Goal: Task Accomplishment & Management: Use online tool/utility

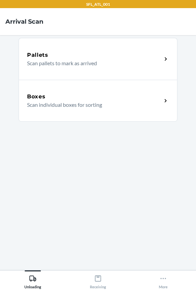
click at [105, 106] on p "Scan individual boxes for sorting" at bounding box center [91, 105] width 129 height 8
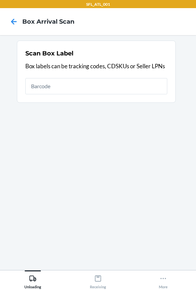
click at [32, 81] on input "text" at bounding box center [96, 86] width 142 height 16
type input "420302599534612392685249961381"
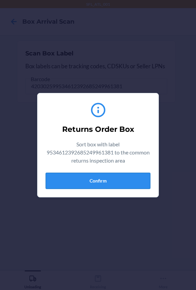
click at [78, 180] on button "Confirm" at bounding box center [98, 181] width 105 height 16
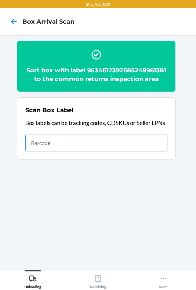
click at [118, 144] on input "text" at bounding box center [96, 143] width 142 height 16
type input "642461042863"
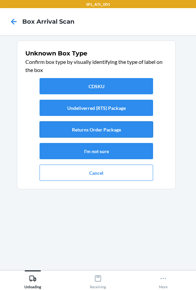
click at [122, 130] on button "Returns Order Package" at bounding box center [97, 129] width 114 height 16
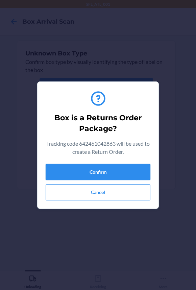
click at [108, 177] on button "Confirm" at bounding box center [98, 172] width 105 height 16
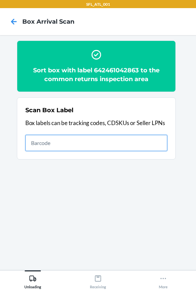
click at [47, 139] on input "text" at bounding box center [96, 143] width 142 height 16
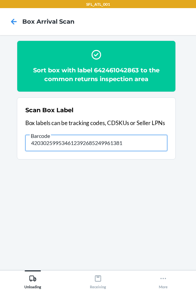
type input "420302599534612392685249961381"
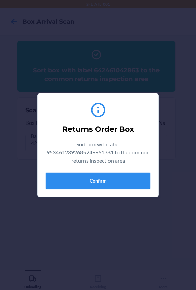
click at [79, 184] on button "Confirm" at bounding box center [98, 181] width 105 height 16
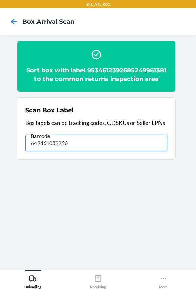
type input "642461082296"
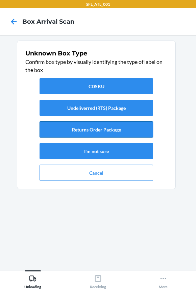
click at [88, 128] on button "Returns Order Package" at bounding box center [97, 129] width 114 height 16
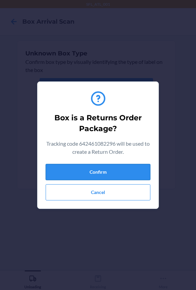
click at [111, 171] on button "Confirm" at bounding box center [98, 172] width 105 height 16
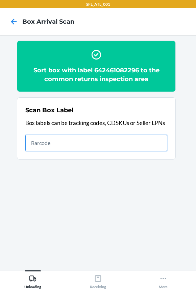
click at [61, 147] on input "text" at bounding box center [96, 143] width 142 height 16
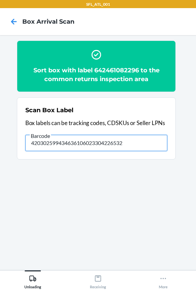
type input "420302599434636106023304226532"
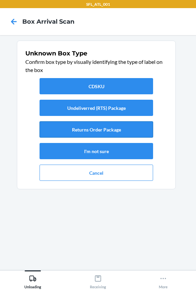
click at [81, 134] on button "Returns Order Package" at bounding box center [97, 129] width 114 height 16
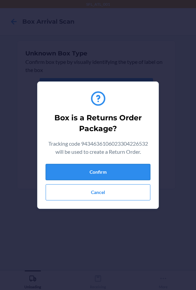
click at [96, 172] on button "Confirm" at bounding box center [98, 172] width 105 height 16
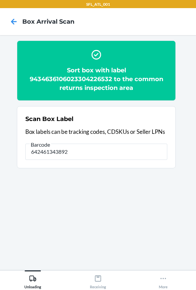
type input "642461343892"
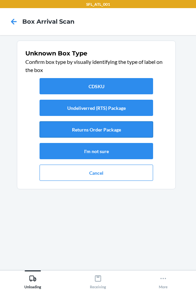
click at [81, 132] on button "Returns Order Package" at bounding box center [97, 129] width 114 height 16
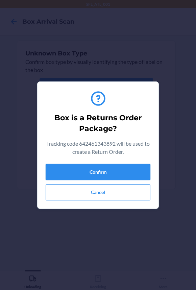
click at [93, 174] on button "Confirm" at bounding box center [98, 172] width 105 height 16
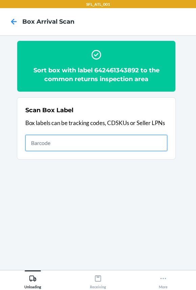
click at [64, 140] on input "text" at bounding box center [96, 143] width 142 height 16
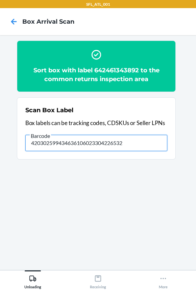
type input "420302599434636106023304226532"
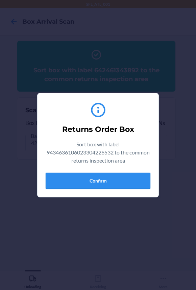
click at [88, 181] on button "Confirm" at bounding box center [98, 181] width 105 height 16
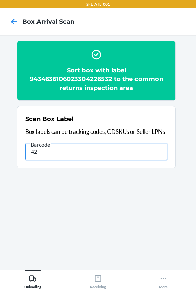
type input "4"
type input "612461321060"
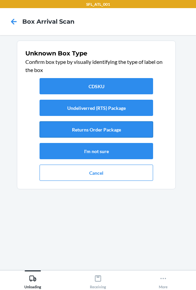
click at [107, 132] on button "Returns Order Package" at bounding box center [97, 129] width 114 height 16
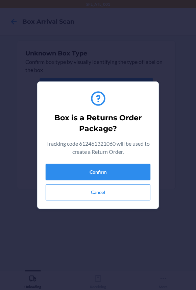
click at [104, 175] on button "Confirm" at bounding box center [98, 172] width 105 height 16
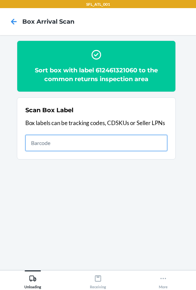
click at [77, 142] on input "text" at bounding box center [96, 143] width 142 height 16
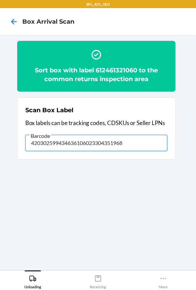
type input "420302599434636106023304351968"
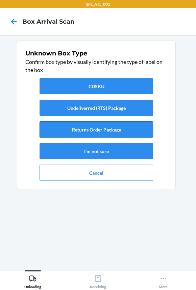
click at [72, 131] on button "Returns Order Package" at bounding box center [97, 129] width 114 height 16
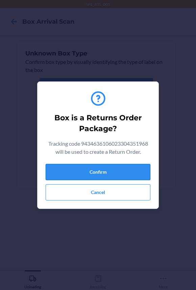
click at [65, 172] on button "Confirm" at bounding box center [98, 172] width 105 height 16
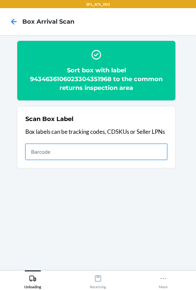
click at [67, 147] on input "text" at bounding box center [96, 152] width 142 height 16
type input "420302599434636106023304190772"
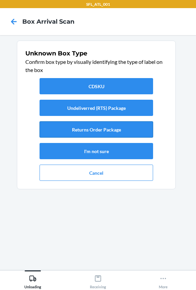
click at [74, 131] on button "Returns Order Package" at bounding box center [97, 129] width 114 height 16
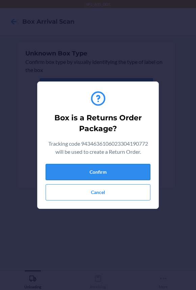
click at [91, 172] on button "Confirm" at bounding box center [98, 172] width 105 height 16
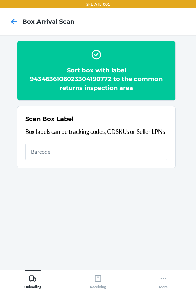
drag, startPoint x: 189, startPoint y: 20, endPoint x: 150, endPoint y: 222, distance: 205.0
click at [150, 222] on section "Sort box with label 9434636106023304190772 to the common returns inspection are…" at bounding box center [97, 153] width 185 height 224
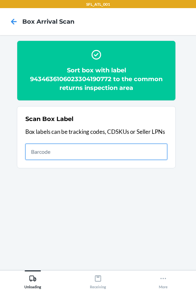
click at [48, 152] on input "text" at bounding box center [96, 152] width 142 height 16
type input "420302599434636106023303776960"
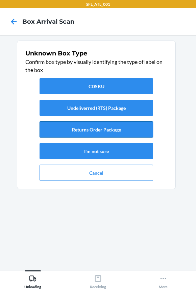
click at [81, 130] on button "Returns Order Package" at bounding box center [97, 129] width 114 height 16
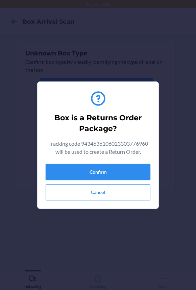
click at [84, 176] on button "Confirm" at bounding box center [98, 172] width 105 height 16
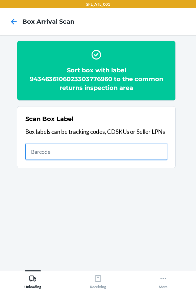
click at [57, 152] on input "text" at bounding box center [96, 152] width 142 height 16
type input "420302599434636106023303831614"
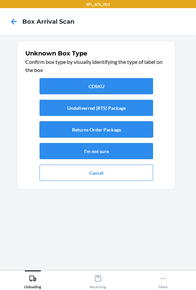
click at [109, 130] on button "Returns Order Package" at bounding box center [97, 129] width 114 height 16
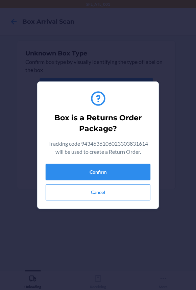
click at [119, 173] on button "Confirm" at bounding box center [98, 172] width 105 height 16
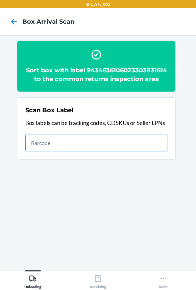
click at [63, 151] on input "text" at bounding box center [96, 143] width 142 height 16
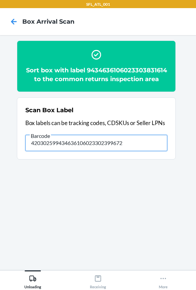
type input "420302599434636106023302399672"
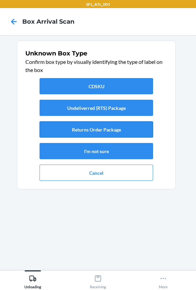
click at [76, 135] on button "Returns Order Package" at bounding box center [97, 129] width 114 height 16
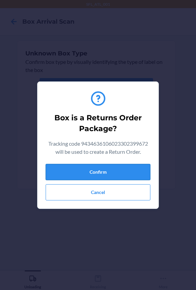
click at [88, 170] on button "Confirm" at bounding box center [98, 172] width 105 height 16
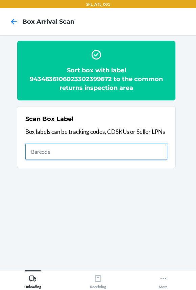
click at [92, 152] on input "text" at bounding box center [96, 152] width 142 height 16
type input "420302599434636106023303358678"
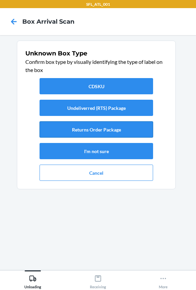
click at [91, 130] on button "Returns Order Package" at bounding box center [97, 129] width 114 height 16
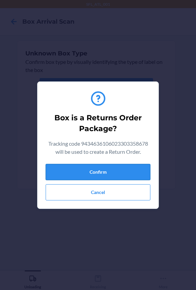
click at [108, 173] on button "Confirm" at bounding box center [98, 172] width 105 height 16
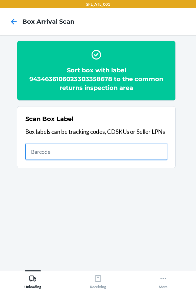
click at [81, 147] on input "text" at bounding box center [96, 152] width 142 height 16
type input "420302599434636106023303644795"
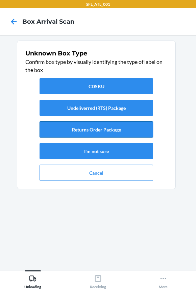
click at [107, 127] on button "Returns Order Package" at bounding box center [97, 129] width 114 height 16
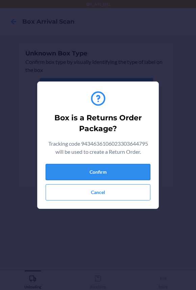
click at [118, 171] on button "Confirm" at bounding box center [98, 172] width 105 height 16
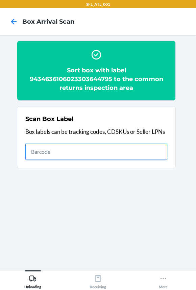
click at [63, 150] on input "text" at bounding box center [96, 152] width 142 height 16
type input "420302599434636106023304271976"
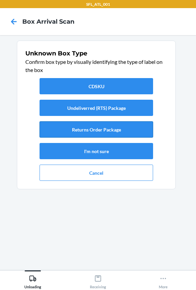
click at [96, 129] on button "Returns Order Package" at bounding box center [97, 129] width 114 height 16
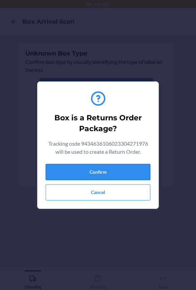
click at [105, 171] on button "Confirm" at bounding box center [98, 172] width 105 height 16
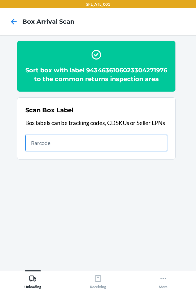
click at [90, 151] on input "text" at bounding box center [96, 143] width 142 height 16
type input "420302599434636106023303939785"
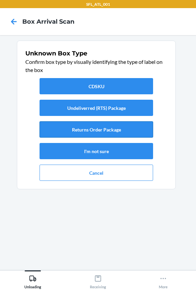
click at [89, 128] on button "Returns Order Package" at bounding box center [97, 129] width 114 height 16
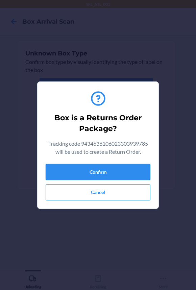
click at [89, 172] on button "Confirm" at bounding box center [98, 172] width 105 height 16
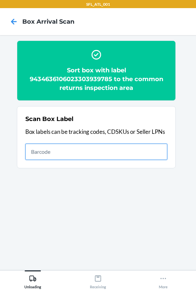
click at [65, 149] on input "text" at bounding box center [96, 152] width 142 height 16
type input "420302599434636106023303956461"
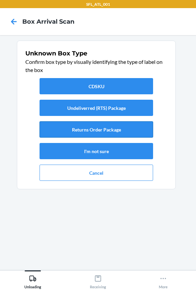
click at [81, 129] on button "Returns Order Package" at bounding box center [97, 129] width 114 height 16
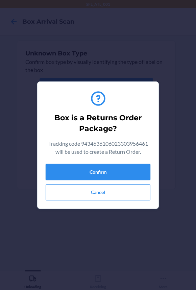
click at [96, 174] on button "Confirm" at bounding box center [98, 172] width 105 height 16
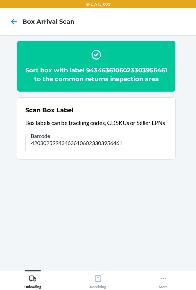
type input "420302599434636106023303956461"
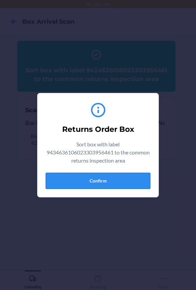
click at [112, 182] on button "Confirm" at bounding box center [98, 181] width 105 height 16
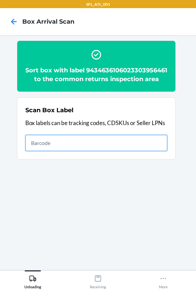
click at [63, 147] on input "text" at bounding box center [96, 143] width 142 height 16
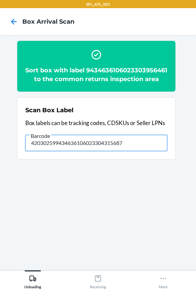
type input "420302599434636106023304315687"
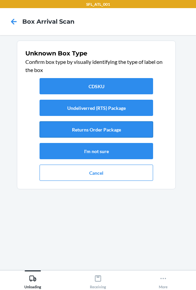
click at [86, 130] on button "Returns Order Package" at bounding box center [97, 129] width 114 height 16
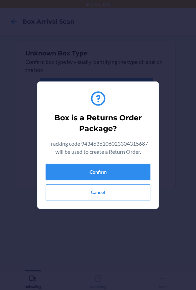
click at [129, 169] on button "Confirm" at bounding box center [98, 172] width 105 height 16
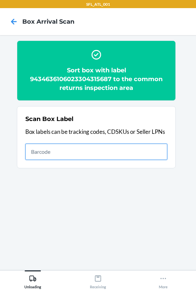
click at [146, 156] on input "text" at bounding box center [96, 152] width 142 height 16
type input "420302599434636106023304313256"
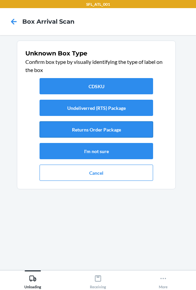
click at [143, 131] on button "Returns Order Package" at bounding box center [97, 129] width 114 height 16
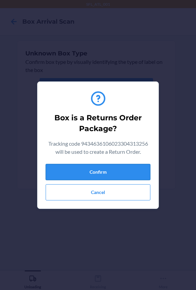
click at [128, 172] on button "Confirm" at bounding box center [98, 172] width 105 height 16
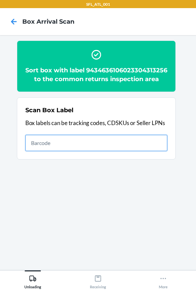
click at [36, 151] on input "text" at bounding box center [96, 143] width 142 height 16
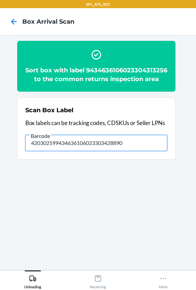
type input "420302599434636106023303428890"
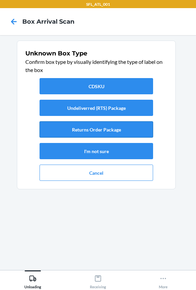
click at [137, 130] on button "Returns Order Package" at bounding box center [97, 129] width 114 height 16
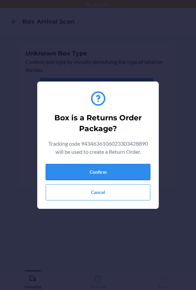
click at [127, 175] on button "Confirm" at bounding box center [98, 172] width 105 height 16
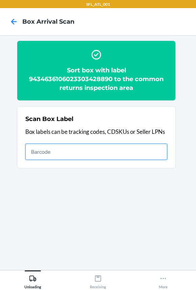
click at [52, 149] on input "text" at bounding box center [96, 152] width 142 height 16
type input "420302599434636106023303778049"
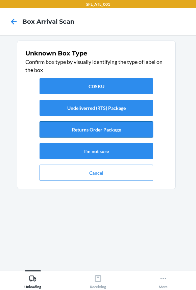
click at [123, 132] on button "Returns Order Package" at bounding box center [97, 129] width 114 height 16
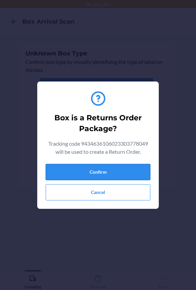
click at [110, 172] on button "Confirm" at bounding box center [98, 172] width 105 height 16
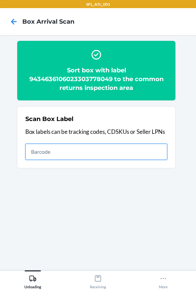
click at [49, 150] on input "text" at bounding box center [96, 152] width 142 height 16
type input "420302599434636106023304301734"
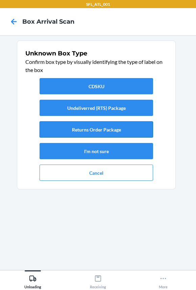
click at [110, 132] on button "Returns Order Package" at bounding box center [97, 129] width 114 height 16
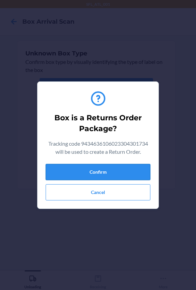
click at [98, 175] on button "Confirm" at bounding box center [98, 172] width 105 height 16
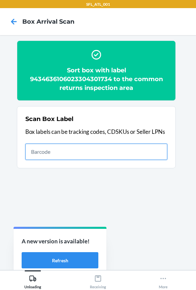
click at [47, 156] on input "text" at bounding box center [96, 152] width 142 height 16
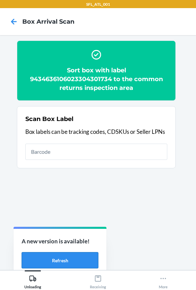
click at [66, 264] on button "Refresh" at bounding box center [60, 260] width 77 height 16
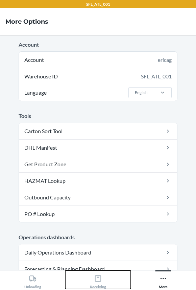
click at [91, 279] on div "Receiving" at bounding box center [98, 280] width 16 height 17
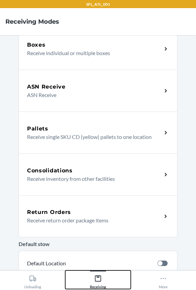
scroll to position [61, 0]
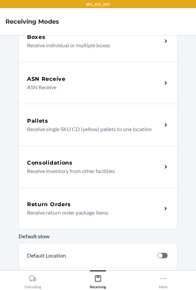
click at [71, 202] on div "Return Orders" at bounding box center [94, 204] width 135 height 8
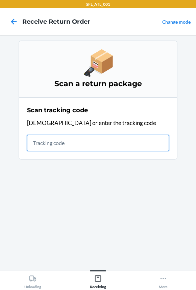
click at [46, 143] on input "text" at bounding box center [98, 143] width 142 height 16
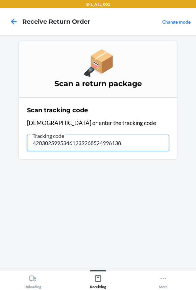
type input "420302599534612392685249961381"
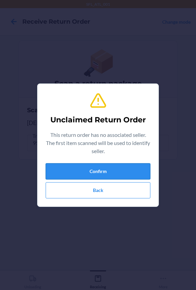
click at [138, 165] on button "Confirm" at bounding box center [98, 171] width 105 height 16
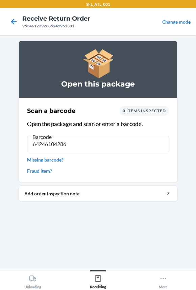
type input "642461042863"
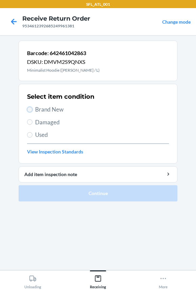
click at [29, 111] on input "Brand New" at bounding box center [29, 109] width 5 height 5
radio input "true"
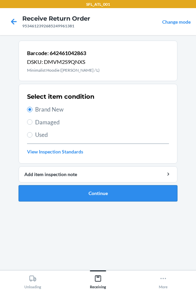
click at [123, 193] on button "Continue" at bounding box center [98, 193] width 159 height 16
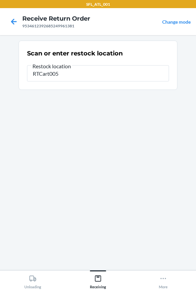
type input "RTCart005"
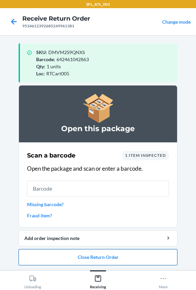
click at [113, 258] on button "Close Return Order" at bounding box center [98, 257] width 159 height 16
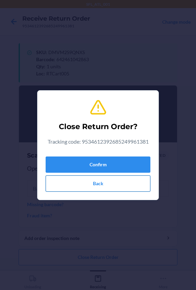
click at [98, 181] on button "Back" at bounding box center [98, 183] width 105 height 16
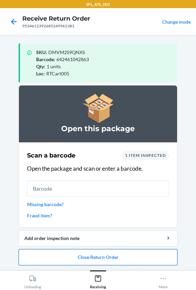
click at [115, 257] on button "Close Return Order" at bounding box center [98, 257] width 159 height 16
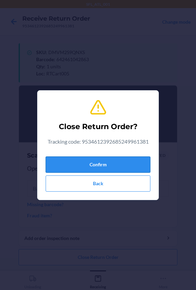
click at [103, 167] on button "Confirm" at bounding box center [98, 164] width 105 height 16
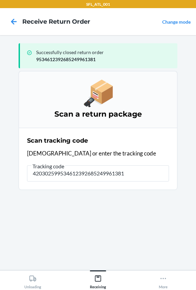
type input "420302599534612392685249961381"
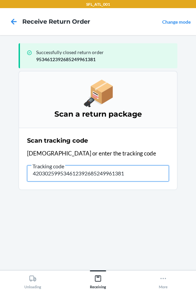
click at [143, 174] on input "420302599534612392685249961381" at bounding box center [98, 173] width 142 height 16
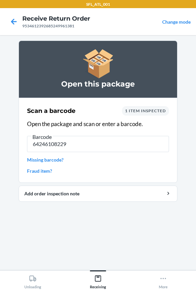
type input "642461082296"
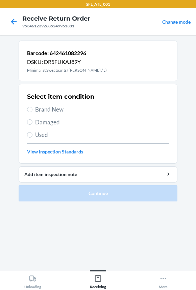
click at [35, 110] on span "Brand New" at bounding box center [102, 109] width 134 height 9
click at [32, 110] on input "Brand New" at bounding box center [29, 109] width 5 height 5
radio input "true"
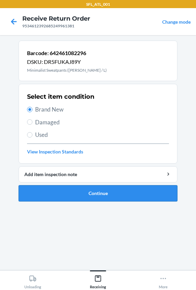
click at [81, 192] on button "Continue" at bounding box center [98, 193] width 159 height 16
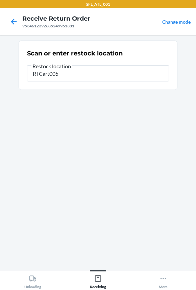
type input "RTCart005"
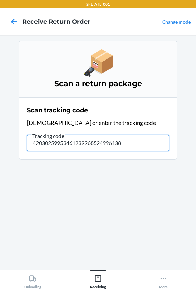
type input "420302599534612392685249961381"
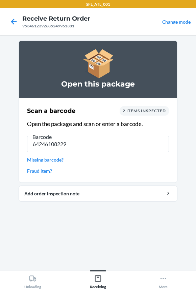
type input "642461082296"
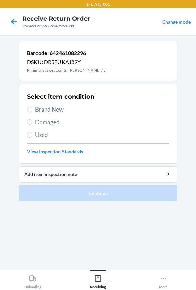
click at [53, 112] on span "Brand New" at bounding box center [102, 109] width 134 height 9
click at [32, 112] on input "Brand New" at bounding box center [29, 109] width 5 height 5
radio input "true"
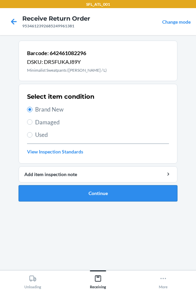
drag, startPoint x: 112, startPoint y: 191, endPoint x: 111, endPoint y: 195, distance: 3.4
click at [111, 195] on button "Continue" at bounding box center [98, 193] width 159 height 16
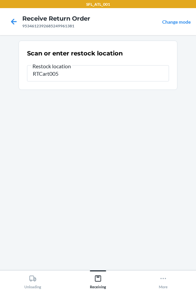
type input "RTCart005"
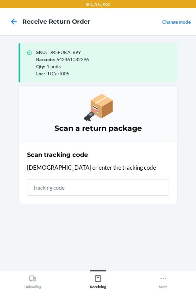
click at [139, 188] on input "text" at bounding box center [98, 187] width 142 height 16
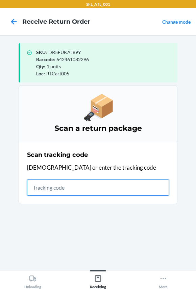
click at [68, 189] on input "text" at bounding box center [98, 187] width 142 height 16
type input "420302599434636106023304226532"
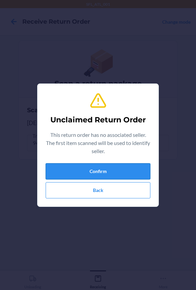
click at [67, 171] on button "Confirm" at bounding box center [98, 171] width 105 height 16
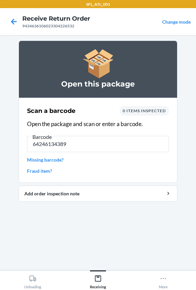
type input "642461343892"
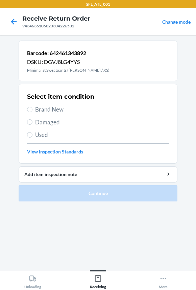
click at [34, 113] on label "Brand New" at bounding box center [98, 109] width 142 height 9
click at [32, 112] on input "Brand New" at bounding box center [29, 109] width 5 height 5
radio input "true"
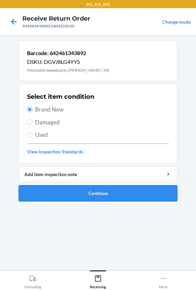
click at [127, 188] on button "Continue" at bounding box center [98, 193] width 159 height 16
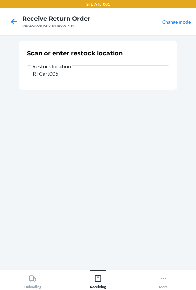
type input "RTCart005"
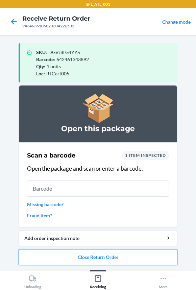
click at [105, 258] on button "Close Return Order" at bounding box center [98, 257] width 159 height 16
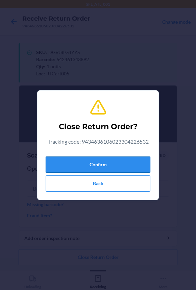
click at [112, 166] on button "Confirm" at bounding box center [98, 164] width 105 height 16
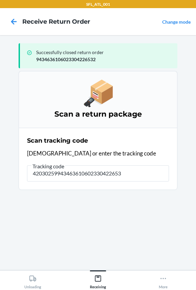
type input "420302599434636106023304226532"
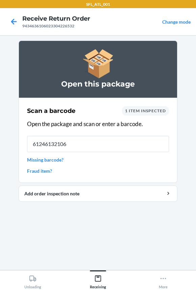
type input "612461321060"
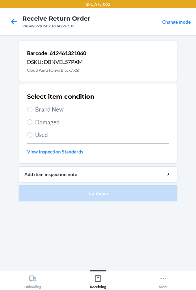
click at [45, 112] on span "Brand New" at bounding box center [102, 109] width 134 height 9
click at [32, 112] on input "Brand New" at bounding box center [29, 109] width 5 height 5
radio input "true"
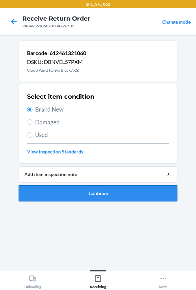
click at [108, 190] on button "Continue" at bounding box center [98, 193] width 159 height 16
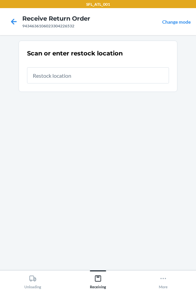
click at [73, 81] on input "text" at bounding box center [98, 75] width 142 height 16
type input "RTCart005"
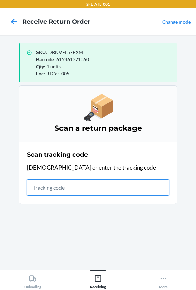
click at [64, 185] on input "text" at bounding box center [98, 187] width 142 height 16
type input "420302599434636106023304351968"
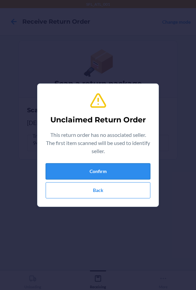
click at [77, 173] on button "Confirm" at bounding box center [98, 171] width 105 height 16
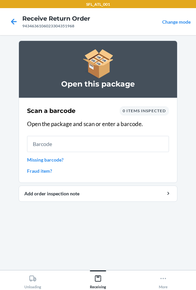
type input "Z"
click at [45, 158] on link "Missing barcode?" at bounding box center [98, 159] width 142 height 7
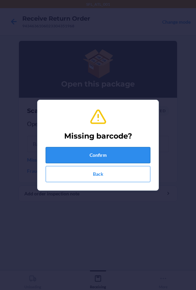
click at [70, 153] on button "Confirm" at bounding box center [98, 155] width 105 height 16
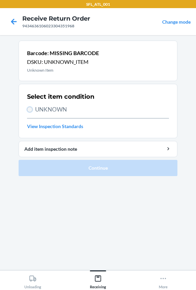
click at [27, 108] on input "UNKNOWN" at bounding box center [29, 109] width 5 height 5
radio input "true"
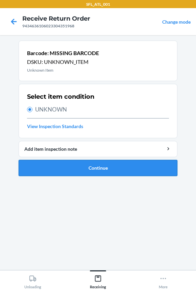
click at [90, 167] on button "Continue" at bounding box center [98, 168] width 159 height 16
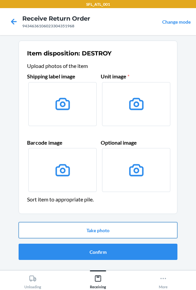
click at [102, 228] on button "Take photo" at bounding box center [98, 230] width 159 height 16
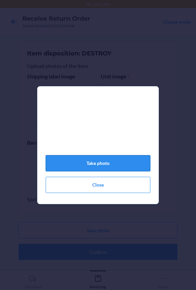
click at [124, 165] on button "Take photo" at bounding box center [98, 163] width 105 height 16
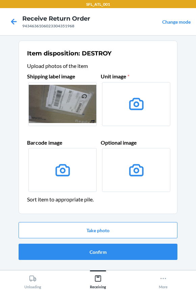
drag, startPoint x: 124, startPoint y: 165, endPoint x: 92, endPoint y: 64, distance: 105.8
click at [92, 64] on header "Upload photos of the item" at bounding box center [98, 66] width 142 height 8
click at [104, 232] on button "Take photo" at bounding box center [98, 230] width 159 height 16
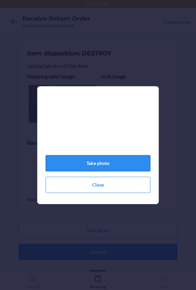
click at [122, 170] on button "Take photo" at bounding box center [98, 163] width 105 height 16
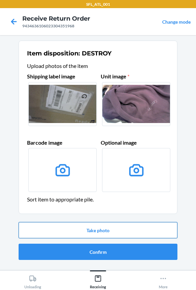
click at [92, 226] on button "Take photo" at bounding box center [98, 230] width 159 height 16
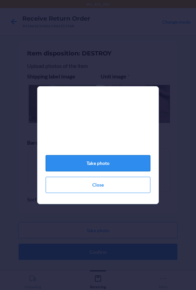
click at [101, 166] on button "Take photo" at bounding box center [98, 163] width 105 height 16
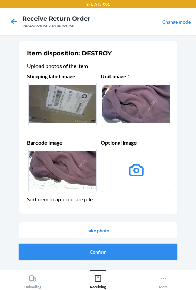
click at [124, 252] on button "Confirm" at bounding box center [98, 252] width 159 height 16
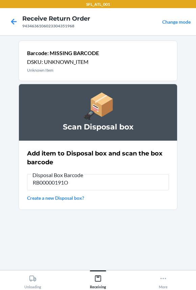
type input "RB00000191O"
drag, startPoint x: 7, startPoint y: 225, endPoint x: 120, endPoint y: 242, distance: 114.8
click at [120, 242] on section "Barcode: MISSING BARCODE DSKU: UNKNOWN_ITEM Unknown Item Scan Disposal box Add …" at bounding box center [98, 153] width 159 height 224
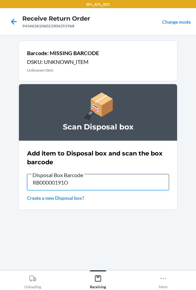
click at [78, 183] on input "RB00000191O" at bounding box center [98, 182] width 142 height 16
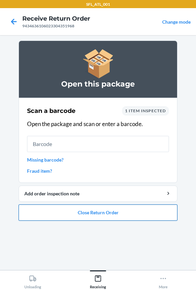
click at [96, 216] on button "Close Return Order" at bounding box center [98, 212] width 159 height 16
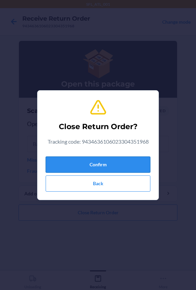
click at [100, 165] on button "Confirm" at bounding box center [98, 164] width 105 height 16
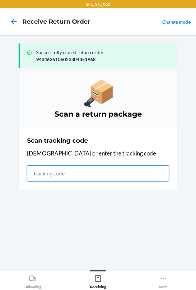
drag, startPoint x: 47, startPoint y: 174, endPoint x: 43, endPoint y: 168, distance: 6.8
click at [46, 173] on input "text" at bounding box center [98, 173] width 142 height 16
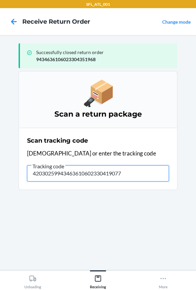
type input "420302599434636106023304190772"
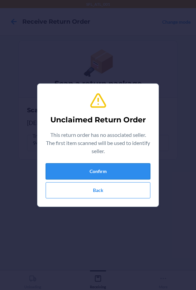
click at [89, 165] on button "Confirm" at bounding box center [98, 171] width 105 height 16
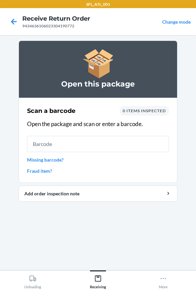
click at [35, 142] on input "text" at bounding box center [98, 144] width 142 height 16
type input "634707407284"
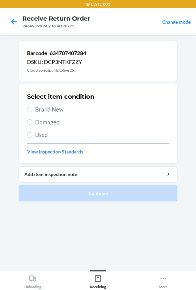
click at [41, 112] on span "Brand New" at bounding box center [102, 109] width 134 height 9
click at [32, 112] on input "Brand New" at bounding box center [29, 109] width 5 height 5
radio input "true"
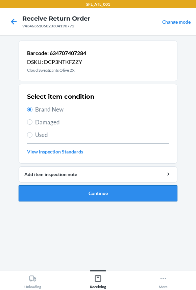
click at [93, 190] on button "Continue" at bounding box center [98, 193] width 159 height 16
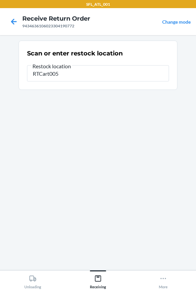
type input "RTCart005"
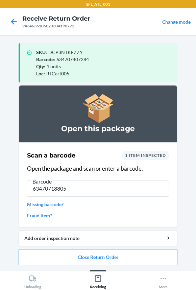
type input "634707188053"
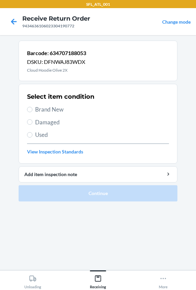
click at [31, 112] on label "Brand New" at bounding box center [98, 109] width 142 height 9
click at [31, 112] on input "Brand New" at bounding box center [29, 109] width 5 height 5
radio input "true"
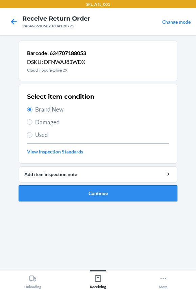
click at [107, 196] on button "Continue" at bounding box center [98, 193] width 159 height 16
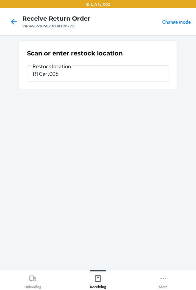
type input "RTCart005"
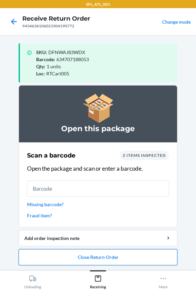
click at [75, 254] on button "Close Return Order" at bounding box center [98, 257] width 159 height 16
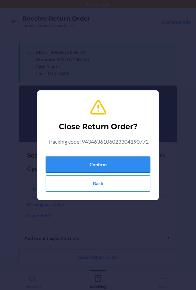
click at [92, 165] on button "Confirm" at bounding box center [98, 164] width 105 height 16
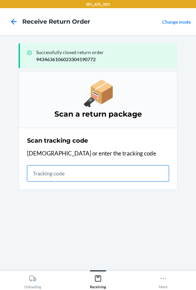
click at [104, 173] on input "text" at bounding box center [98, 173] width 142 height 16
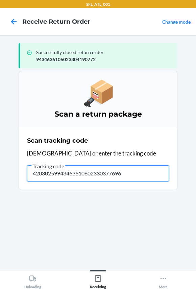
type input "420302599434636106023303776960"
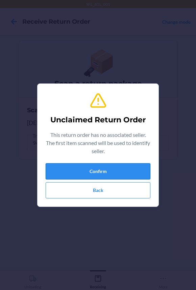
click at [109, 169] on button "Confirm" at bounding box center [98, 171] width 105 height 16
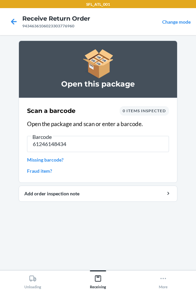
type input "612461484345"
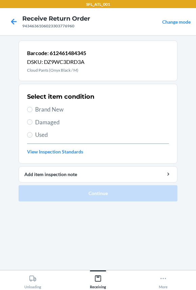
click at [57, 112] on span "Brand New" at bounding box center [102, 109] width 134 height 9
click at [32, 112] on input "Brand New" at bounding box center [29, 109] width 5 height 5
radio input "true"
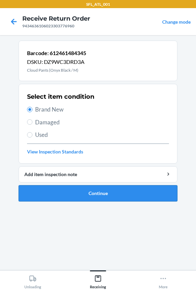
click at [97, 195] on button "Continue" at bounding box center [98, 193] width 159 height 16
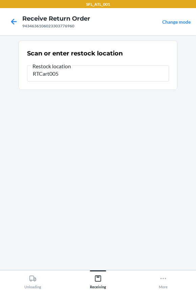
type input "RTCart005"
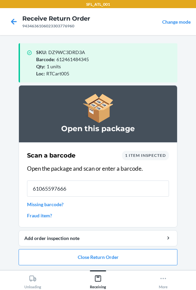
type input "610655976669"
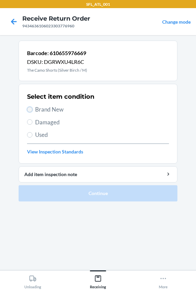
click at [29, 110] on input "Brand New" at bounding box center [29, 109] width 5 height 5
radio input "true"
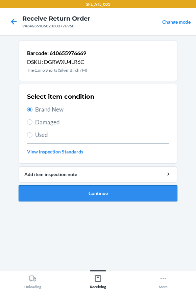
click at [47, 194] on button "Continue" at bounding box center [98, 193] width 159 height 16
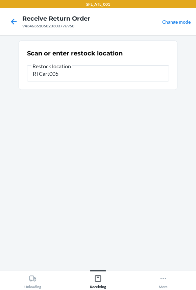
type input "RTCart005"
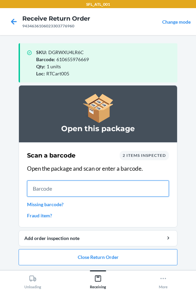
click at [48, 186] on input "text" at bounding box center [98, 188] width 142 height 16
type input "610655624812"
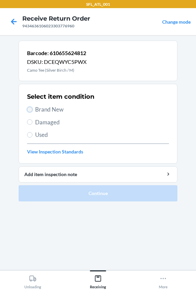
click at [29, 109] on input "Brand New" at bounding box center [29, 109] width 5 height 5
radio input "true"
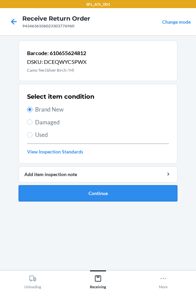
click at [65, 196] on button "Continue" at bounding box center [98, 193] width 159 height 16
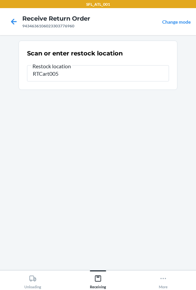
type input "RTCart005"
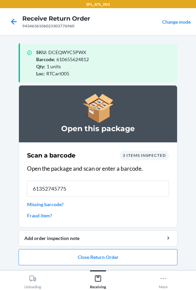
type input "613527457754"
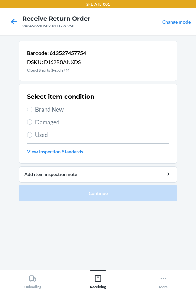
click at [34, 111] on label "Brand New" at bounding box center [98, 109] width 142 height 9
click at [32, 111] on input "Brand New" at bounding box center [29, 109] width 5 height 5
radio input "true"
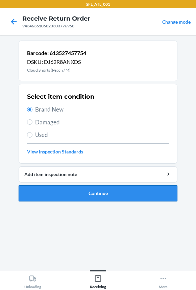
click at [111, 193] on button "Continue" at bounding box center [98, 193] width 159 height 16
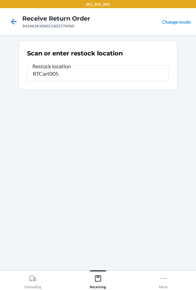
type input "RTCart005"
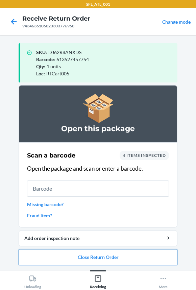
click at [75, 256] on button "Close Return Order" at bounding box center [98, 257] width 159 height 16
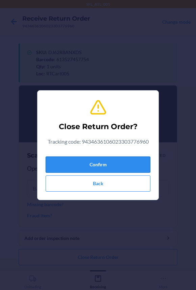
click at [84, 164] on button "Confirm" at bounding box center [98, 164] width 105 height 16
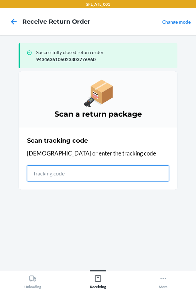
click at [85, 172] on input "text" at bounding box center [98, 173] width 142 height 16
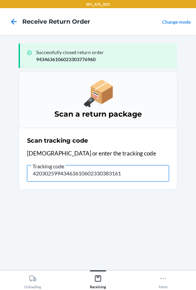
type input "420302599434636106023303831614"
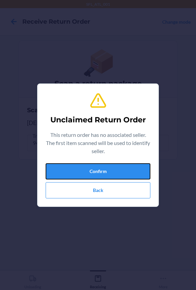
click at [85, 172] on button "Confirm" at bounding box center [98, 171] width 105 height 16
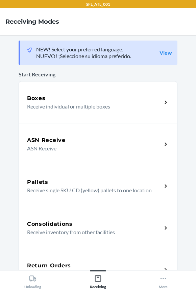
click at [65, 98] on div "Boxes" at bounding box center [94, 98] width 135 height 8
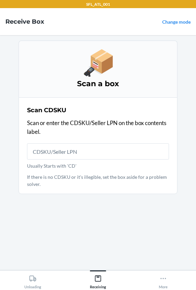
type input "0"
click at [65, 154] on input "0" at bounding box center [98, 151] width 142 height 16
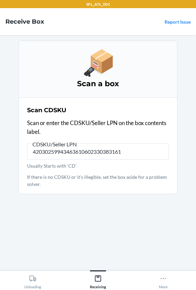
type input "420302599434636106023303831614"
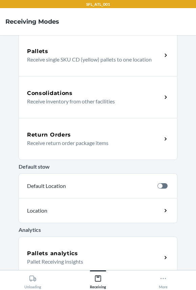
scroll to position [139, 0]
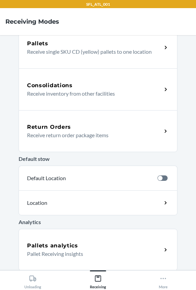
click at [87, 126] on div "Return Orders" at bounding box center [94, 127] width 135 height 8
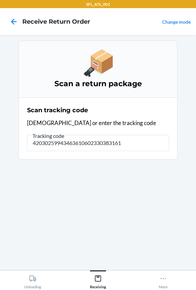
type input "420302599434636106023303831614"
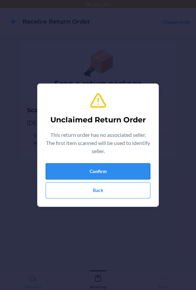
click at [115, 178] on button "Confirm" at bounding box center [98, 171] width 105 height 16
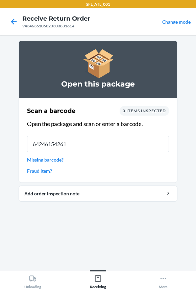
type input "642461542615"
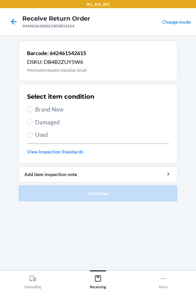
click at [41, 112] on span "Brand New" at bounding box center [102, 109] width 134 height 9
click at [32, 112] on input "Brand New" at bounding box center [29, 109] width 5 height 5
radio input "true"
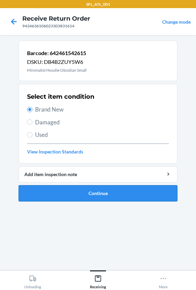
click at [101, 193] on button "Continue" at bounding box center [98, 193] width 159 height 16
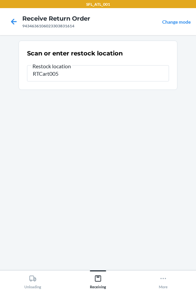
type input "RTCart005"
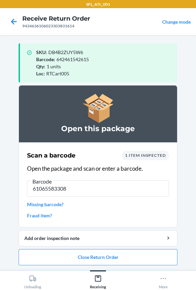
type input "610655833085"
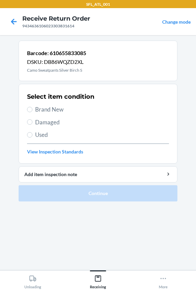
click at [41, 109] on span "Brand New" at bounding box center [102, 109] width 134 height 9
click at [32, 109] on input "Brand New" at bounding box center [29, 109] width 5 height 5
radio input "true"
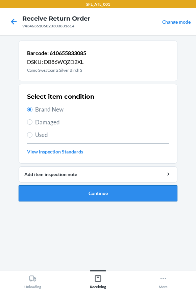
click at [107, 197] on button "Continue" at bounding box center [98, 193] width 159 height 16
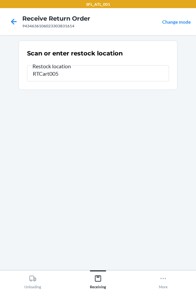
type input "RTCart005"
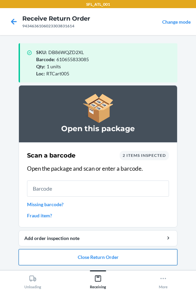
click at [98, 259] on button "Close Return Order" at bounding box center [98, 257] width 159 height 16
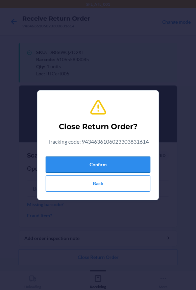
click at [118, 168] on button "Confirm" at bounding box center [98, 164] width 105 height 16
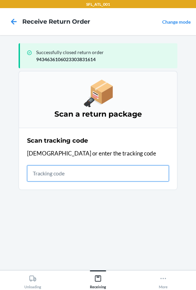
click at [68, 173] on input "text" at bounding box center [98, 173] width 142 height 16
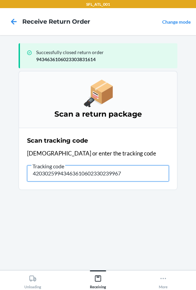
type input "420302599434636106023302399672"
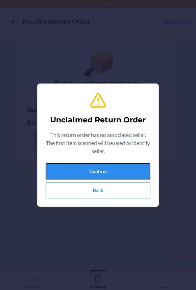
click at [68, 173] on button "Confirm" at bounding box center [98, 171] width 105 height 16
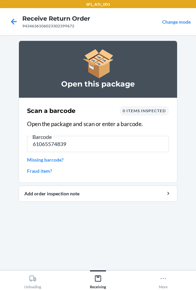
type input "610655748396"
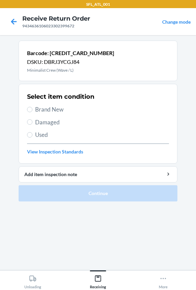
click at [57, 108] on span "Brand New" at bounding box center [102, 109] width 134 height 9
click at [32, 108] on input "Brand New" at bounding box center [29, 109] width 5 height 5
radio input "true"
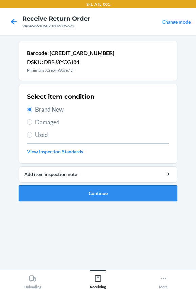
click at [85, 190] on button "Continue" at bounding box center [98, 193] width 159 height 16
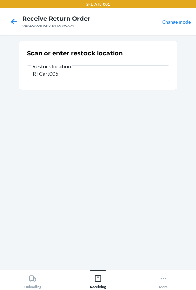
type input "RTCart005"
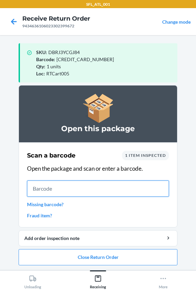
click at [73, 188] on input "text" at bounding box center [98, 188] width 142 height 16
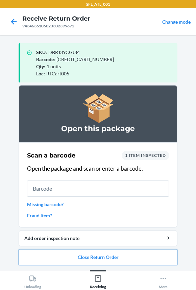
click at [71, 257] on button "Close Return Order" at bounding box center [98, 257] width 159 height 16
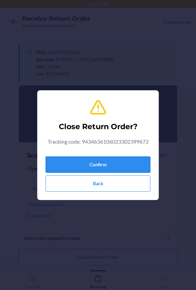
click at [103, 166] on button "Confirm" at bounding box center [98, 164] width 105 height 16
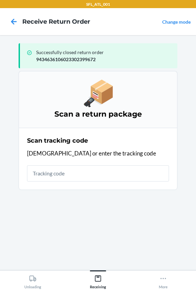
click at [64, 176] on input "text" at bounding box center [98, 173] width 142 height 16
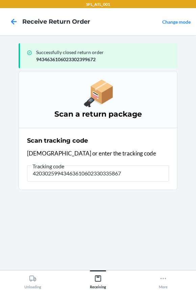
type input "420302599434636106023303358678"
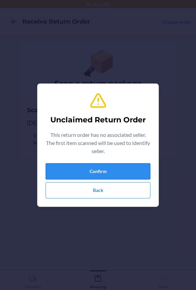
click at [73, 172] on button "Confirm" at bounding box center [98, 171] width 105 height 16
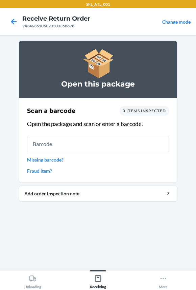
click at [54, 142] on input "text" at bounding box center [98, 144] width 142 height 16
type input "612461024244"
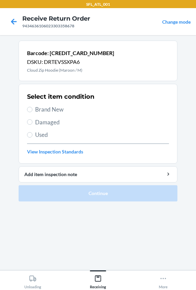
click at [33, 108] on label "Brand New" at bounding box center [98, 109] width 142 height 9
click at [32, 108] on input "Brand New" at bounding box center [29, 109] width 5 height 5
radio input "true"
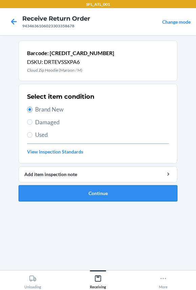
click at [93, 193] on button "Continue" at bounding box center [98, 193] width 159 height 16
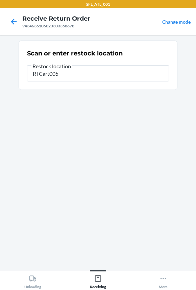
type input "RTCart005"
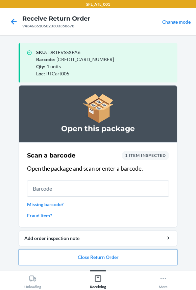
click at [98, 259] on button "Close Return Order" at bounding box center [98, 257] width 159 height 16
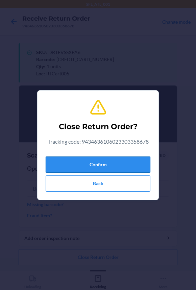
click at [90, 170] on button "Confirm" at bounding box center [98, 164] width 105 height 16
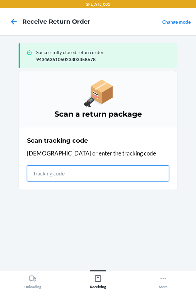
click at [115, 170] on input "text" at bounding box center [98, 173] width 142 height 16
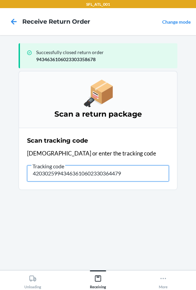
type input "420302599434636106023303644795"
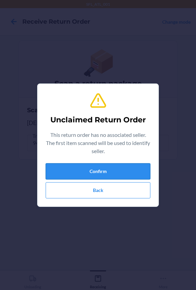
click at [124, 167] on button "Confirm" at bounding box center [98, 171] width 105 height 16
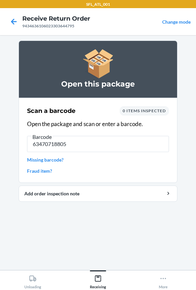
type input "634707188053"
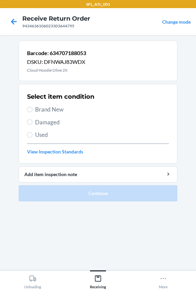
click at [47, 108] on span "Brand New" at bounding box center [102, 109] width 134 height 9
click at [32, 108] on input "Brand New" at bounding box center [29, 109] width 5 height 5
radio input "true"
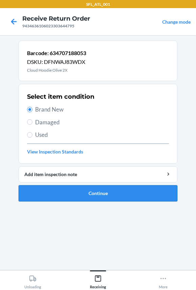
click at [105, 191] on button "Continue" at bounding box center [98, 193] width 159 height 16
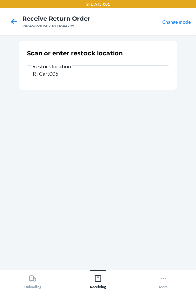
type input "RTCart005"
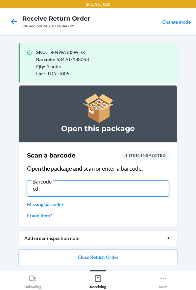
type input "c"
click at [54, 185] on input "text" at bounding box center [98, 188] width 142 height 16
type input "612461400154"
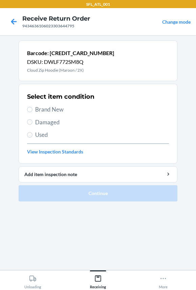
click at [35, 112] on span "Brand New" at bounding box center [102, 109] width 134 height 9
click at [32, 112] on input "Brand New" at bounding box center [29, 109] width 5 height 5
radio input "true"
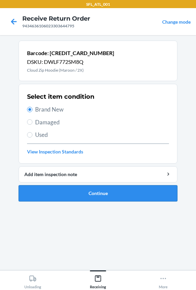
click at [71, 194] on button "Continue" at bounding box center [98, 193] width 159 height 16
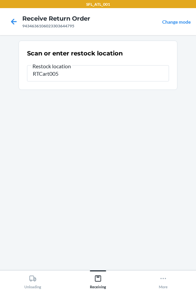
type input "RTCart005"
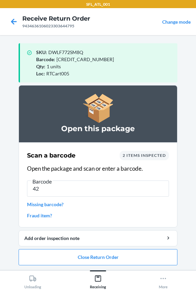
type input "4"
click at [141, 254] on button "Close Return Order" at bounding box center [98, 257] width 159 height 16
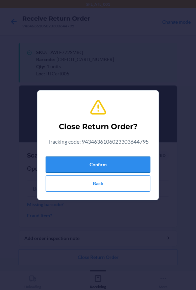
click at [112, 165] on button "Confirm" at bounding box center [98, 164] width 105 height 16
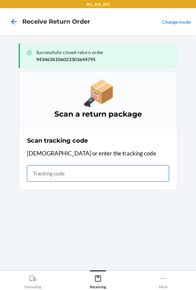
click at [102, 174] on input "text" at bounding box center [98, 173] width 142 height 16
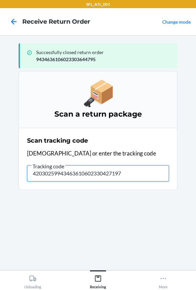
type input "420302599434636106023304271976"
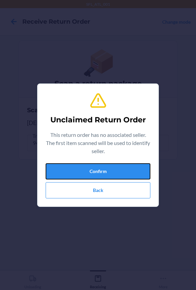
click at [102, 174] on button "Confirm" at bounding box center [98, 171] width 105 height 16
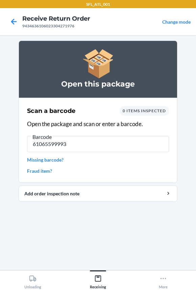
type input "610655999934"
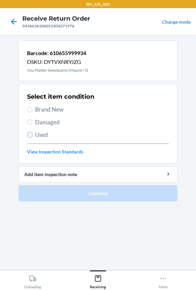
click at [30, 133] on input "Used" at bounding box center [29, 134] width 5 height 5
radio input "true"
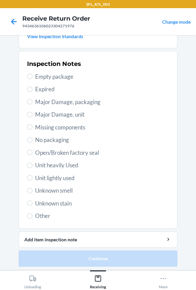
scroll to position [116, 0]
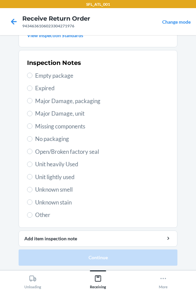
click at [51, 175] on span "Unit lightly used" at bounding box center [102, 177] width 134 height 9
click at [32, 175] on input "Unit lightly used" at bounding box center [29, 176] width 5 height 5
radio input "true"
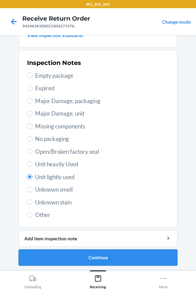
click at [84, 260] on button "Continue" at bounding box center [98, 257] width 159 height 16
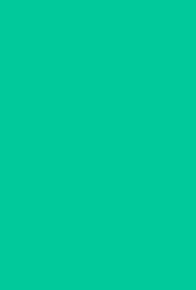
scroll to position [0, 0]
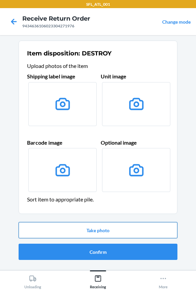
click at [95, 232] on button "Take photo" at bounding box center [98, 230] width 159 height 16
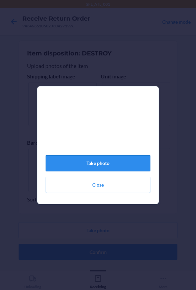
click at [92, 169] on button "Take photo" at bounding box center [98, 163] width 105 height 16
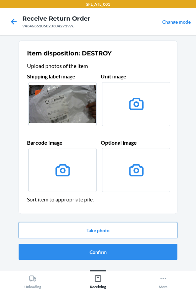
click at [121, 229] on button "Take photo" at bounding box center [98, 230] width 159 height 16
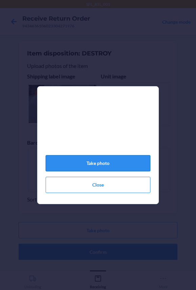
click at [94, 167] on button "Take photo" at bounding box center [98, 163] width 105 height 16
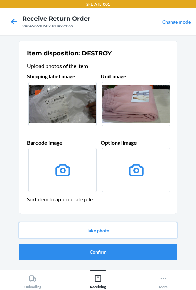
click at [108, 235] on button "Take photo" at bounding box center [98, 230] width 159 height 16
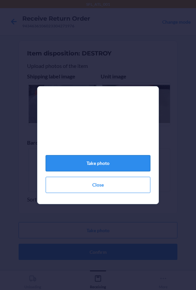
click at [94, 169] on button "Take photo" at bounding box center [98, 163] width 105 height 16
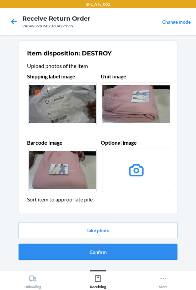
click at [93, 254] on button "Confirm" at bounding box center [98, 252] width 159 height 16
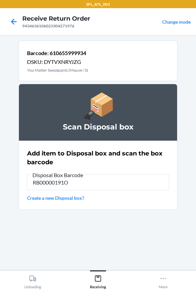
type input "RB00000191O"
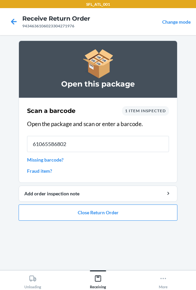
type input "610655868025"
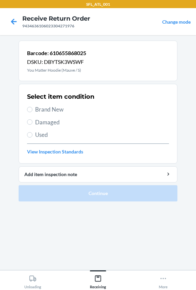
click at [36, 108] on span "Brand New" at bounding box center [102, 109] width 134 height 9
click at [32, 108] on input "Brand New" at bounding box center [29, 109] width 5 height 5
radio input "true"
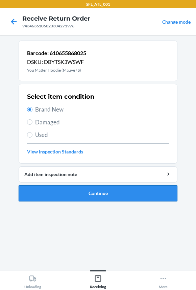
click at [115, 192] on button "Continue" at bounding box center [98, 193] width 159 height 16
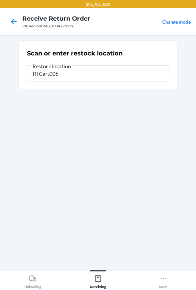
type input "RTCart005"
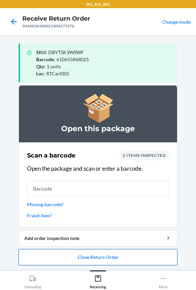
click at [86, 253] on button "Close Return Order" at bounding box center [98, 257] width 159 height 16
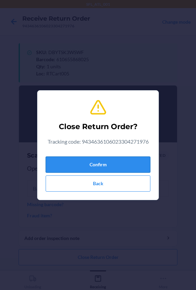
click at [75, 168] on button "Confirm" at bounding box center [98, 164] width 105 height 16
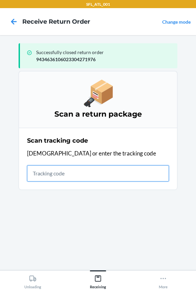
click at [85, 174] on input "text" at bounding box center [98, 173] width 142 height 16
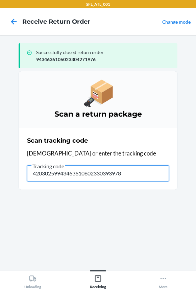
type input "420302599434636106023303939785"
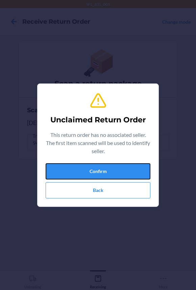
click at [86, 172] on button "Confirm" at bounding box center [98, 171] width 105 height 16
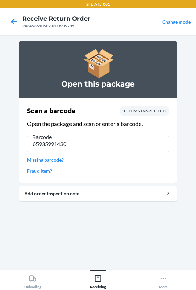
type input "659359914300"
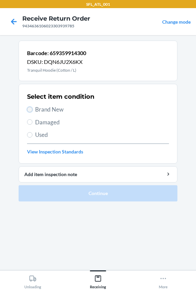
click at [29, 108] on input "Brand New" at bounding box center [29, 109] width 5 height 5
radio input "true"
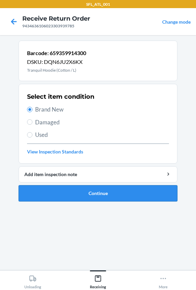
click at [96, 191] on button "Continue" at bounding box center [98, 193] width 159 height 16
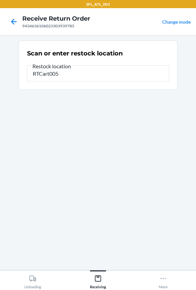
type input "RTCart005"
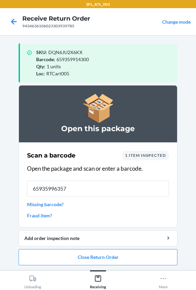
type input "659359963575"
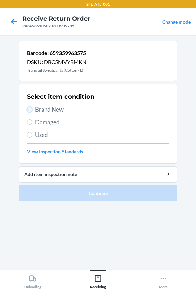
click at [27, 109] on input "Brand New" at bounding box center [29, 109] width 5 height 5
radio input "true"
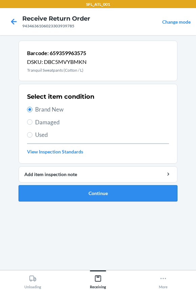
click at [35, 189] on button "Continue" at bounding box center [98, 193] width 159 height 16
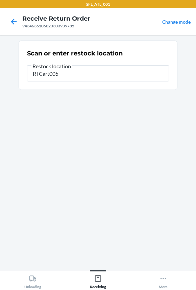
type input "RTCart005"
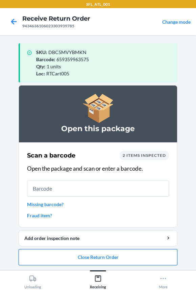
click at [125, 257] on button "Close Return Order" at bounding box center [98, 257] width 159 height 16
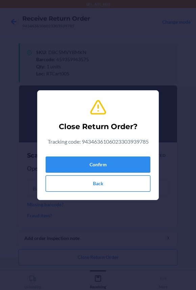
click at [97, 187] on button "Back" at bounding box center [98, 183] width 105 height 16
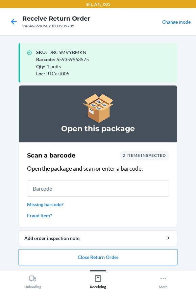
click at [89, 260] on button "Close Return Order" at bounding box center [98, 257] width 159 height 16
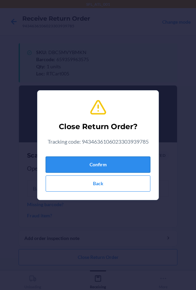
click at [91, 170] on button "Confirm" at bounding box center [98, 164] width 105 height 16
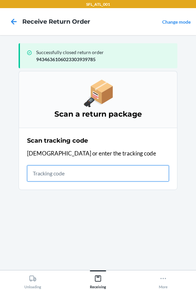
click at [70, 170] on input "text" at bounding box center [98, 173] width 142 height 16
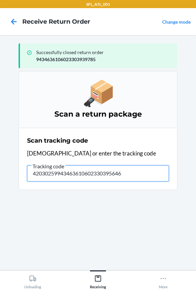
type input "420302599434636106023303956461"
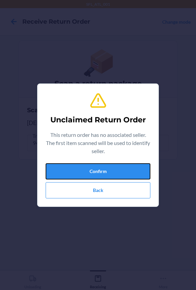
click at [70, 170] on button "Confirm" at bounding box center [98, 171] width 105 height 16
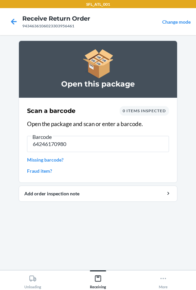
type input "642461709803"
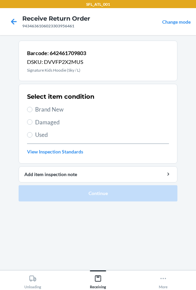
click at [37, 107] on span "Brand New" at bounding box center [102, 109] width 134 height 9
click at [32, 107] on input "Brand New" at bounding box center [29, 109] width 5 height 5
radio input "true"
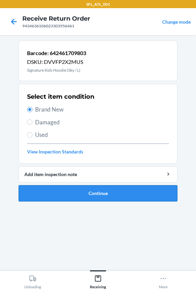
click at [114, 195] on button "Continue" at bounding box center [98, 193] width 159 height 16
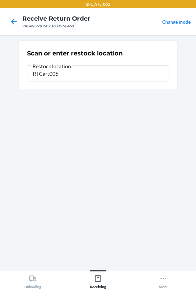
type input "RTCart005"
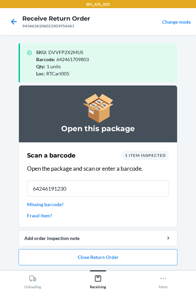
type input "642461912302"
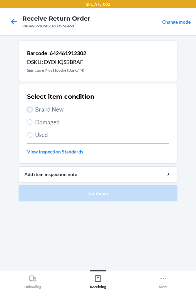
click at [30, 109] on input "Brand New" at bounding box center [29, 109] width 5 height 5
radio input "true"
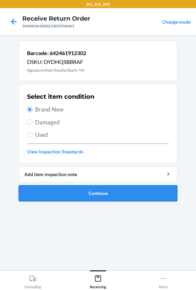
click at [145, 195] on button "Continue" at bounding box center [98, 193] width 159 height 16
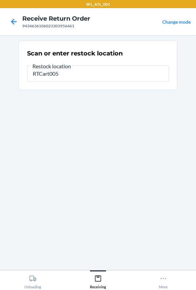
type input "RTCart005"
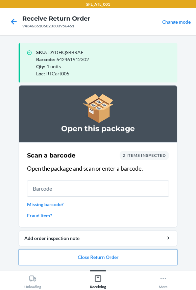
click at [107, 256] on button "Close Return Order" at bounding box center [98, 257] width 159 height 16
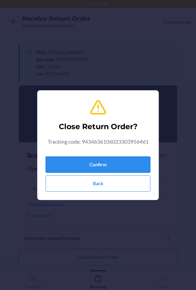
click at [114, 165] on button "Confirm" at bounding box center [98, 164] width 105 height 16
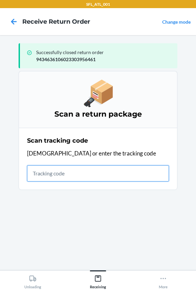
click at [84, 173] on input "text" at bounding box center [98, 173] width 142 height 16
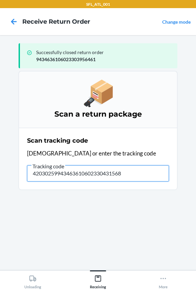
type input "420302599434636106023304315687"
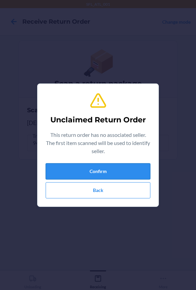
click at [124, 171] on button "Confirm" at bounding box center [98, 171] width 105 height 16
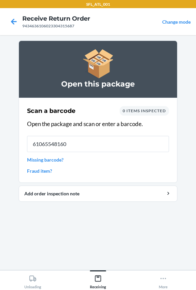
type input "610655481606"
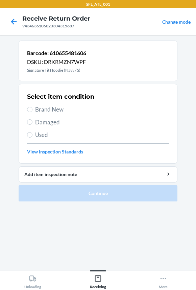
click at [38, 135] on span "Used" at bounding box center [102, 134] width 134 height 9
click at [32, 135] on input "Used" at bounding box center [29, 134] width 5 height 5
radio input "true"
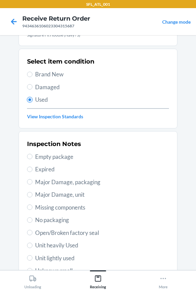
scroll to position [92, 0]
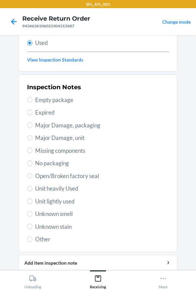
click at [40, 198] on span "Unit lightly used" at bounding box center [102, 201] width 134 height 9
click at [32, 198] on input "Unit lightly used" at bounding box center [29, 200] width 5 height 5
radio input "true"
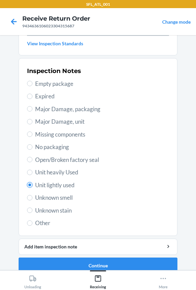
scroll to position [116, 0]
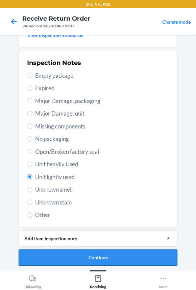
click at [142, 252] on button "Continue" at bounding box center [98, 257] width 159 height 16
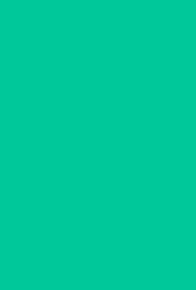
scroll to position [0, 0]
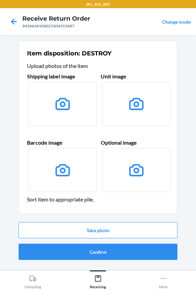
click at [59, 116] on label at bounding box center [62, 104] width 68 height 44
click at [0, 0] on input "file" at bounding box center [0, 0] width 0 height 0
click at [132, 234] on button "Take photo" at bounding box center [98, 230] width 159 height 16
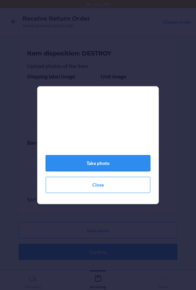
click at [95, 169] on button "Take photo" at bounding box center [98, 163] width 105 height 16
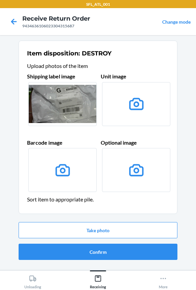
click at [129, 104] on icon at bounding box center [136, 104] width 15 height 12
click at [0, 0] on input "file" at bounding box center [0, 0] width 0 height 0
click at [109, 232] on button "Take photo" at bounding box center [98, 230] width 159 height 16
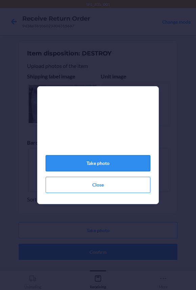
click at [105, 164] on button "Take photo" at bounding box center [98, 163] width 105 height 16
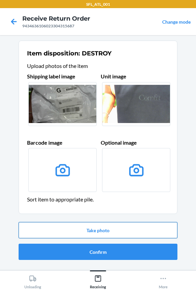
click at [125, 231] on button "Take photo" at bounding box center [98, 230] width 159 height 16
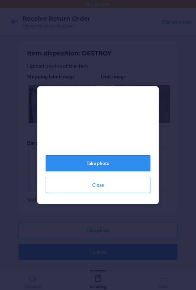
click at [114, 171] on button "Take photo" at bounding box center [98, 163] width 105 height 16
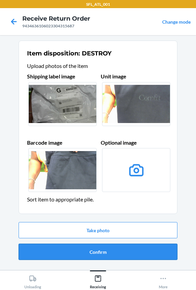
click at [126, 250] on button "Confirm" at bounding box center [98, 252] width 159 height 16
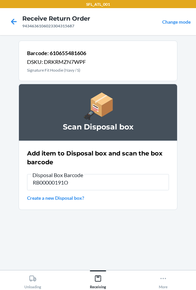
type input "RB00000191O"
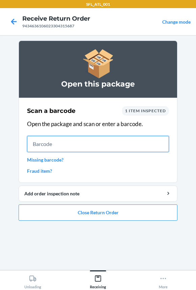
click at [84, 145] on input "text" at bounding box center [98, 144] width 142 height 16
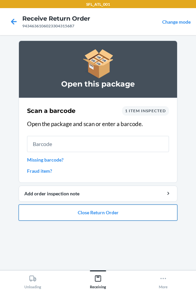
click at [108, 208] on button "Close Return Order" at bounding box center [98, 212] width 159 height 16
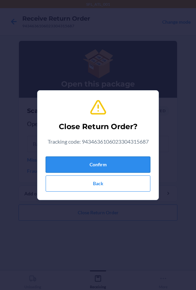
click at [108, 166] on button "Confirm" at bounding box center [98, 164] width 105 height 16
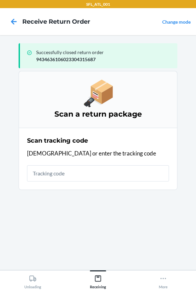
click at [78, 172] on input "text" at bounding box center [98, 173] width 142 height 16
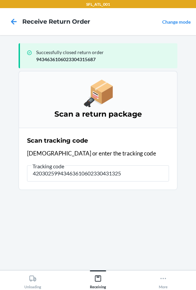
type input "420302599434636106023304313256"
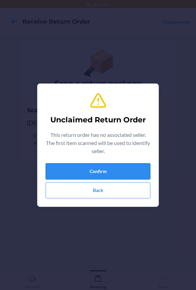
click at [102, 169] on button "Confirm" at bounding box center [98, 171] width 105 height 16
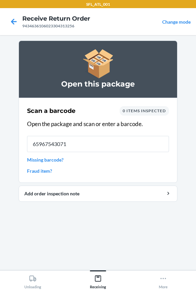
type input "659675430713"
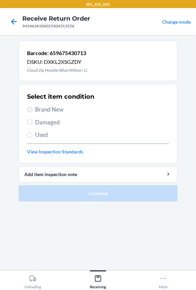
click at [31, 107] on label "Brand New" at bounding box center [98, 109] width 142 height 9
click at [31, 107] on input "Brand New" at bounding box center [29, 109] width 5 height 5
radio input "true"
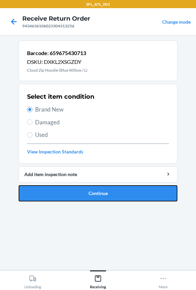
click at [83, 194] on button "Continue" at bounding box center [98, 193] width 159 height 16
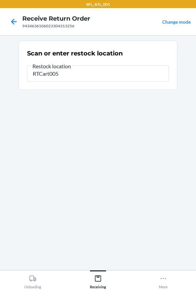
type input "RTCart005"
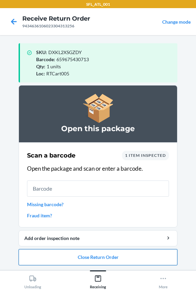
click at [109, 258] on button "Close Return Order" at bounding box center [98, 257] width 159 height 16
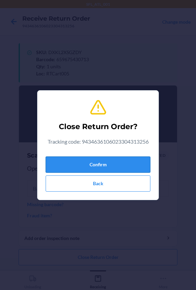
click at [96, 167] on button "Confirm" at bounding box center [98, 164] width 105 height 16
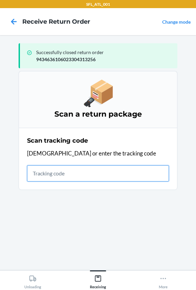
click at [47, 175] on input "text" at bounding box center [98, 173] width 142 height 16
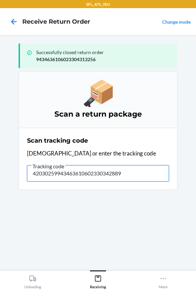
type input "420302599434636106023303428890"
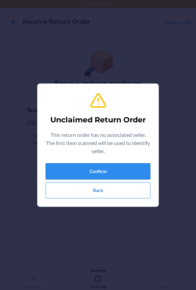
click at [125, 168] on button "Confirm" at bounding box center [98, 171] width 105 height 16
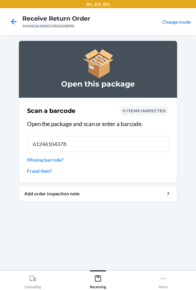
type input "612461043788"
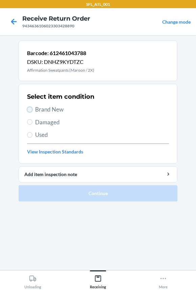
click at [31, 110] on input "Brand New" at bounding box center [29, 109] width 5 height 5
radio input "true"
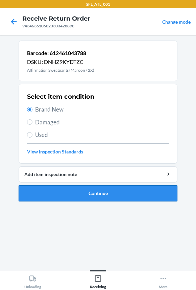
click at [80, 193] on button "Continue" at bounding box center [98, 193] width 159 height 16
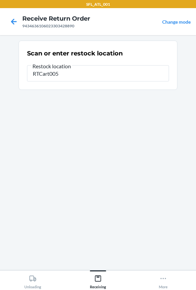
type input "RTCart005"
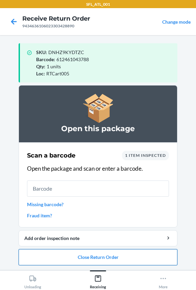
click at [103, 260] on button "Close Return Order" at bounding box center [98, 257] width 159 height 16
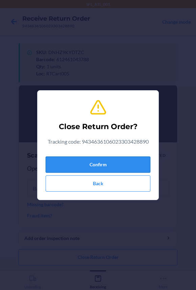
click at [91, 169] on button "Confirm" at bounding box center [98, 164] width 105 height 16
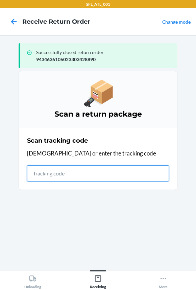
click at [83, 173] on input "text" at bounding box center [98, 173] width 142 height 16
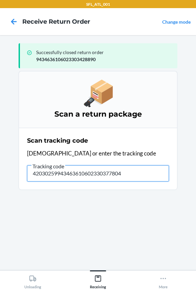
type input "420302599434636106023303778049"
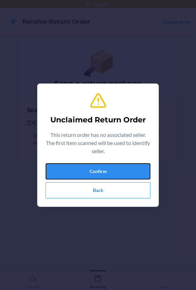
click at [83, 172] on button "Confirm" at bounding box center [98, 171] width 105 height 16
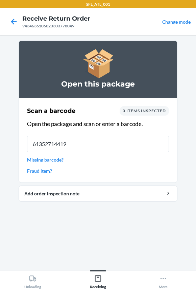
type input "613527144197"
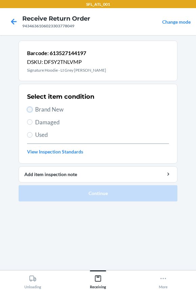
click at [29, 107] on input "Brand New" at bounding box center [29, 109] width 5 height 5
radio input "true"
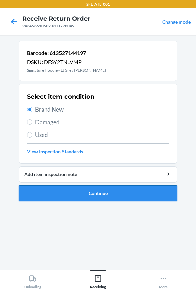
click at [108, 190] on button "Continue" at bounding box center [98, 193] width 159 height 16
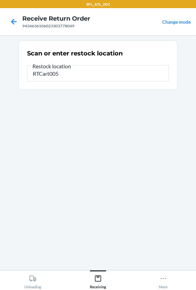
type input "RTCart005"
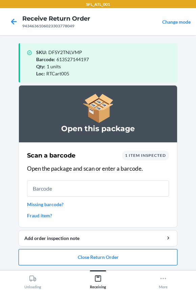
click at [84, 256] on button "Close Return Order" at bounding box center [98, 257] width 159 height 16
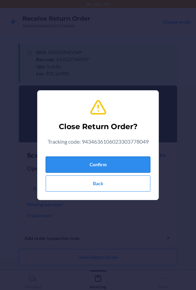
click at [95, 162] on button "Confirm" at bounding box center [98, 164] width 105 height 16
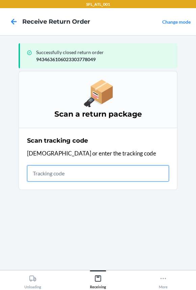
click at [66, 172] on input "text" at bounding box center [98, 173] width 142 height 16
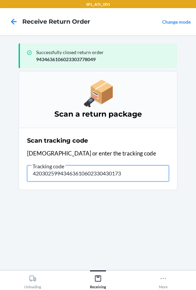
type input "420302599434636106023304301734"
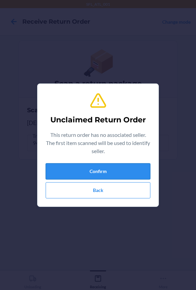
click at [91, 172] on button "Confirm" at bounding box center [98, 171] width 105 height 16
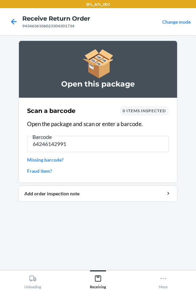
type input "642461429916"
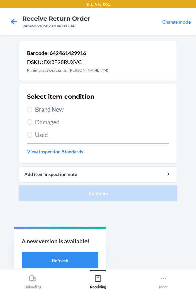
click at [60, 112] on span "Brand New" at bounding box center [102, 109] width 134 height 9
click at [32, 112] on input "Brand New" at bounding box center [29, 109] width 5 height 5
radio input "true"
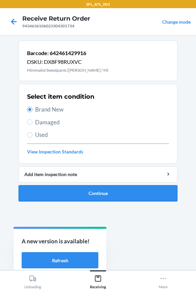
click at [112, 192] on button "Continue" at bounding box center [98, 193] width 159 height 16
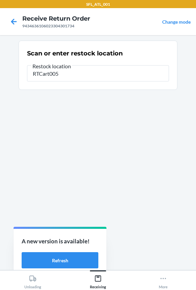
type input "RTCart005"
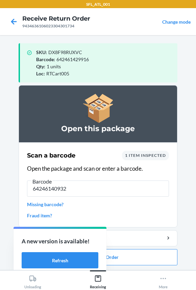
type input "642461409321"
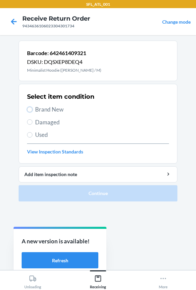
click at [27, 107] on input "Brand New" at bounding box center [29, 109] width 5 height 5
radio input "true"
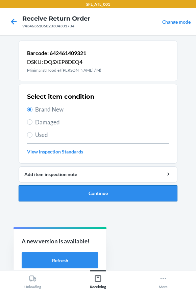
click at [83, 192] on button "Continue" at bounding box center [98, 193] width 159 height 16
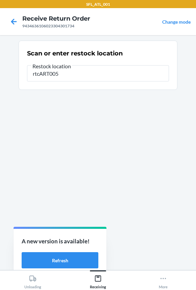
type input "rtcART005"
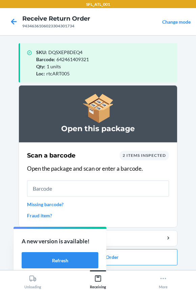
click at [182, 168] on main "SKU : DQSXEP8DEQ4 Barcode : 642461409321 Qty : 1 units Loc : rtcART005 Open thi…" at bounding box center [98, 152] width 196 height 235
click at [77, 261] on button "Refresh" at bounding box center [60, 260] width 77 height 16
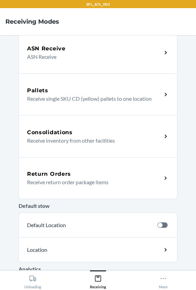
scroll to position [92, 0]
click at [89, 180] on p "Receive return order package items" at bounding box center [91, 182] width 129 height 8
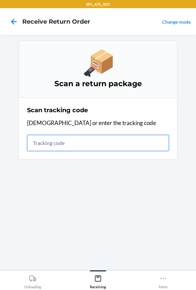
click at [50, 145] on input "text" at bounding box center [98, 143] width 142 height 16
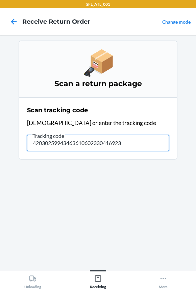
type input "420302599434636106023304169235"
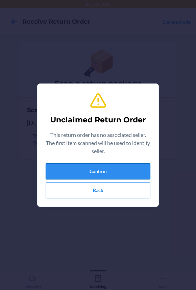
click at [114, 173] on button "Confirm" at bounding box center [98, 171] width 105 height 16
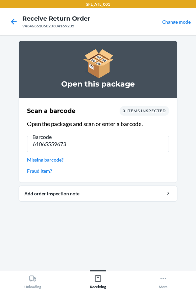
type input "610655596737"
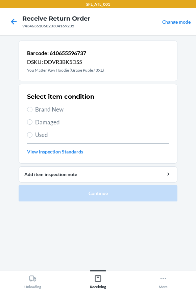
click at [42, 135] on span "Used" at bounding box center [102, 134] width 134 height 9
click at [32, 135] on input "Used" at bounding box center [29, 134] width 5 height 5
radio input "true"
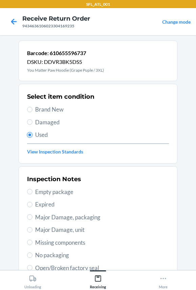
scroll to position [116, 0]
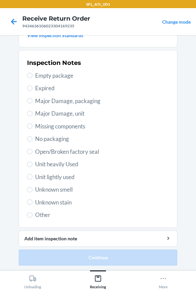
click at [40, 174] on span "Unit lightly used" at bounding box center [102, 177] width 134 height 9
click at [32, 174] on input "Unit lightly used" at bounding box center [29, 176] width 5 height 5
radio input "true"
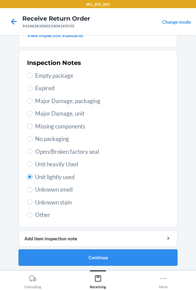
click at [100, 257] on button "Continue" at bounding box center [98, 257] width 159 height 16
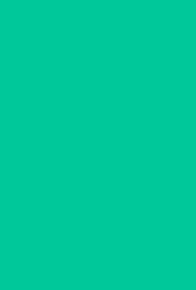
scroll to position [0, 0]
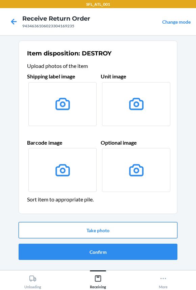
click at [113, 223] on button "Take photo" at bounding box center [98, 230] width 159 height 16
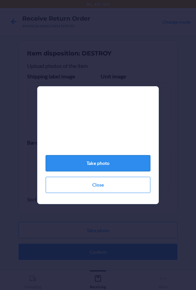
click at [122, 165] on button "Take photo" at bounding box center [98, 163] width 105 height 16
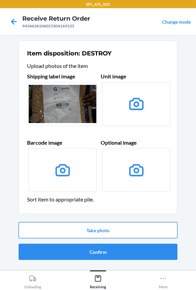
click at [102, 233] on button "Take photo" at bounding box center [98, 230] width 159 height 16
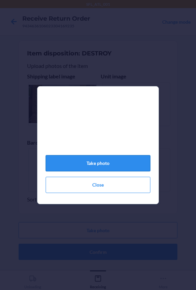
click at [107, 169] on button "Take photo" at bounding box center [98, 163] width 105 height 16
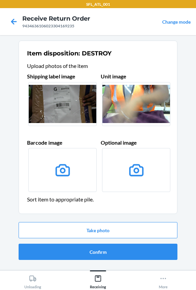
click at [143, 106] on label at bounding box center [136, 104] width 68 height 44
click at [0, 0] on input "file" at bounding box center [0, 0] width 0 height 0
click at [75, 228] on button "Take photo" at bounding box center [98, 230] width 159 height 16
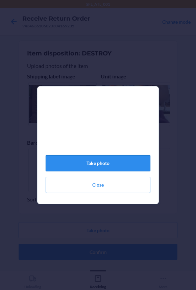
click at [81, 170] on button "Take photo" at bounding box center [98, 163] width 105 height 16
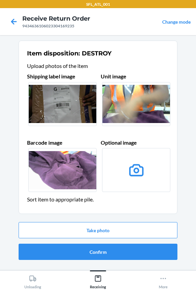
click at [153, 114] on label at bounding box center [136, 104] width 68 height 44
click at [0, 0] on input "file" at bounding box center [0, 0] width 0 height 0
click at [110, 253] on button "Confirm" at bounding box center [98, 252] width 159 height 16
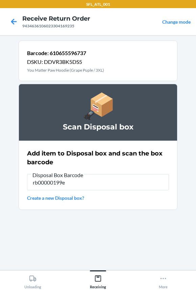
type input "rb00000199e"
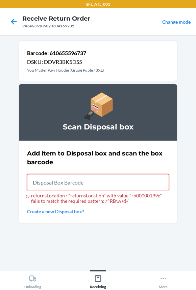
click at [69, 182] on input "returnsLocation : "returnsLocation" with value "rb00000199e" fails to match the…" at bounding box center [98, 182] width 142 height 16
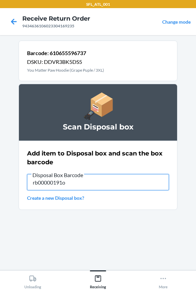
type input "rb00000191o"
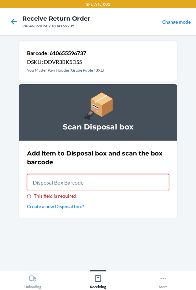
click at [73, 181] on input "This field is required." at bounding box center [98, 182] width 142 height 16
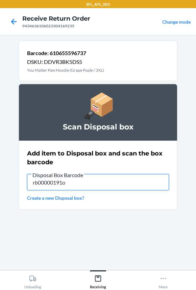
type input "rb00000191o"
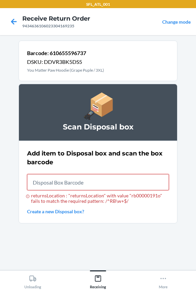
click at [83, 179] on input "returnsLocation : "returnsLocation" with value "rb00000191o" fails to match the…" at bounding box center [98, 182] width 142 height 16
click at [81, 176] on input "returnsLocation : "returnsLocation" with value "rb00000191o" fails to match the…" at bounding box center [98, 182] width 142 height 16
click at [82, 179] on input "returnsLocation : "returnsLocation" with value "rb00000191o" fails to match the…" at bounding box center [98, 182] width 142 height 16
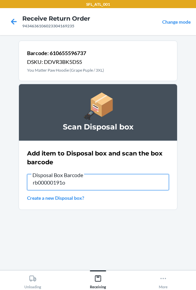
type input "rb00000191o"
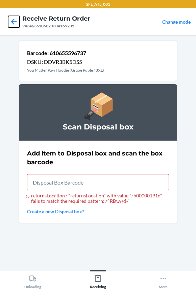
click at [11, 26] on icon at bounding box center [13, 21] width 11 height 11
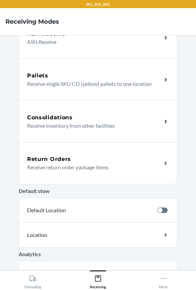
scroll to position [123, 0]
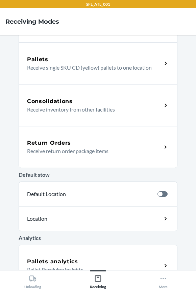
click at [72, 145] on div "Return Orders" at bounding box center [94, 143] width 135 height 8
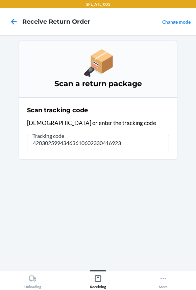
type input "420302599434636106023304169235"
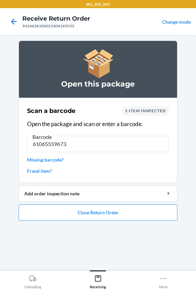
type input "610655596737"
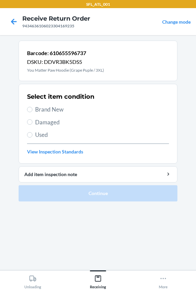
click at [46, 137] on span "Used" at bounding box center [102, 134] width 134 height 9
click at [32, 137] on input "Used" at bounding box center [29, 134] width 5 height 5
radio input "true"
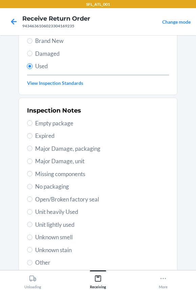
scroll to position [116, 0]
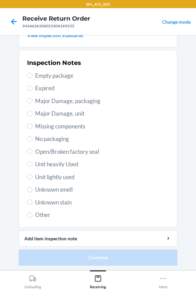
click at [55, 174] on span "Unit lightly used" at bounding box center [102, 177] width 134 height 9
click at [32, 174] on input "Unit lightly used" at bounding box center [29, 176] width 5 height 5
radio input "true"
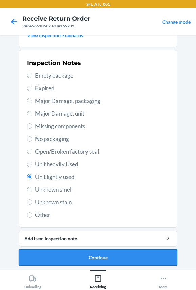
click at [88, 252] on button "Continue" at bounding box center [98, 257] width 159 height 16
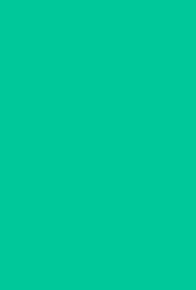
scroll to position [0, 0]
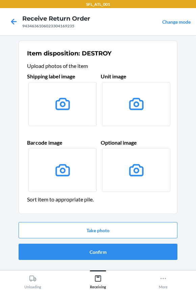
click at [68, 106] on icon at bounding box center [62, 103] width 17 height 17
click at [0, 0] on input "file" at bounding box center [0, 0] width 0 height 0
click at [128, 229] on button "Take photo" at bounding box center [98, 230] width 159 height 16
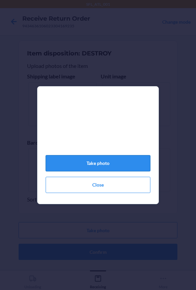
click at [118, 168] on button "Take photo" at bounding box center [98, 163] width 105 height 16
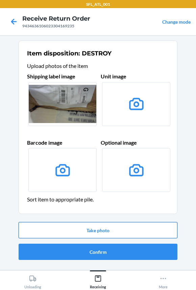
click at [100, 226] on button "Take photo" at bounding box center [98, 230] width 159 height 16
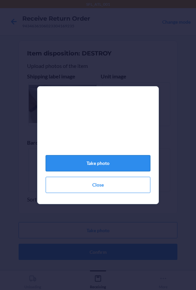
click at [127, 166] on button "Take photo" at bounding box center [98, 163] width 105 height 16
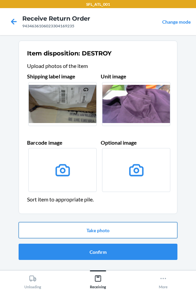
click at [91, 236] on button "Take photo" at bounding box center [98, 230] width 159 height 16
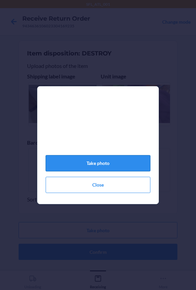
click at [93, 167] on button "Take photo" at bounding box center [98, 163] width 105 height 16
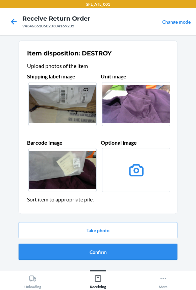
click at [102, 250] on button "Confirm" at bounding box center [98, 252] width 159 height 16
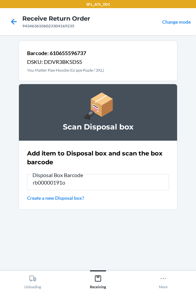
type input "rb00000191o"
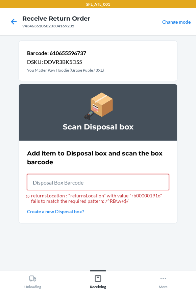
click at [63, 179] on input "returnsLocation : "returnsLocation" with value "rb00000191o" fails to match the…" at bounding box center [98, 182] width 142 height 16
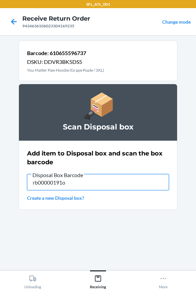
type input "rb00000191o"
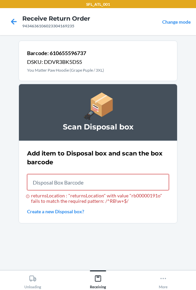
click at [69, 182] on input "returnsLocation : "returnsLocation" with value "rb00000191o" fails to match the…" at bounding box center [98, 182] width 142 height 16
click at [122, 178] on input "returnsLocation : "returnsLocation" with value "rb00000191o" fails to match the…" at bounding box center [98, 182] width 142 height 16
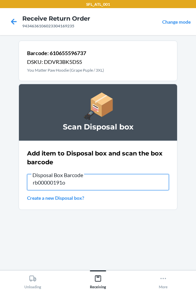
type input "rb00000191o"
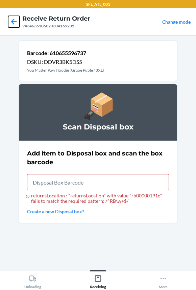
click at [15, 23] on icon at bounding box center [13, 21] width 11 height 11
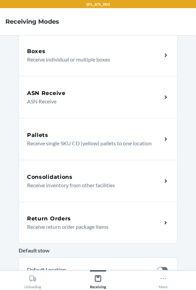
scroll to position [123, 0]
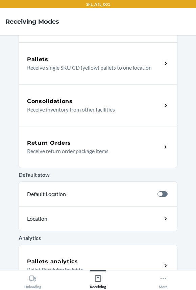
click at [64, 148] on p "Receive return order package items" at bounding box center [91, 151] width 129 height 8
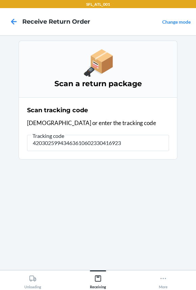
type input "420302599434636106023304169235"
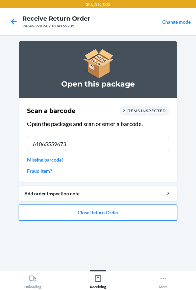
type input "610655596737"
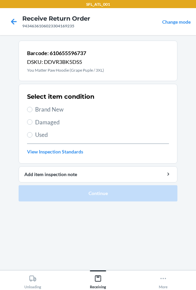
click at [37, 133] on span "Used" at bounding box center [102, 134] width 134 height 9
click at [32, 133] on input "Used" at bounding box center [29, 134] width 5 height 5
radio input "true"
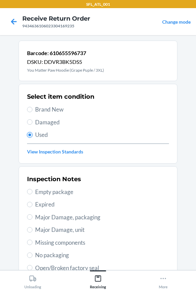
scroll to position [116, 0]
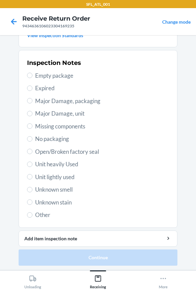
click at [53, 179] on span "Unit lightly used" at bounding box center [102, 177] width 134 height 9
click at [32, 179] on input "Unit lightly used" at bounding box center [29, 176] width 5 height 5
radio input "true"
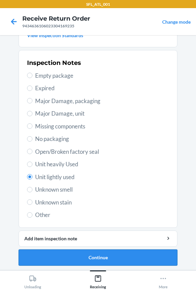
click at [90, 251] on button "Continue" at bounding box center [98, 257] width 159 height 16
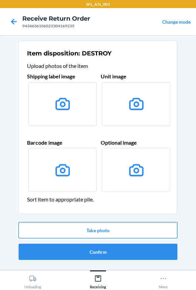
click at [95, 231] on button "Take photo" at bounding box center [98, 230] width 159 height 16
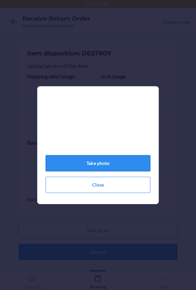
click at [102, 171] on button "Take photo" at bounding box center [98, 163] width 105 height 16
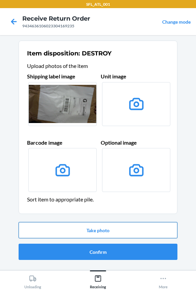
click at [91, 231] on button "Take photo" at bounding box center [98, 230] width 159 height 16
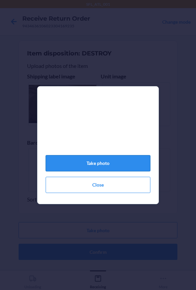
click at [112, 167] on button "Take photo" at bounding box center [98, 163] width 105 height 16
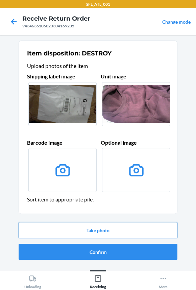
click at [96, 237] on button "Take photo" at bounding box center [98, 230] width 159 height 16
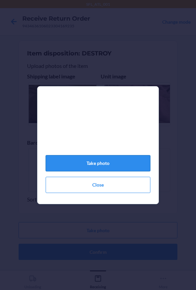
click at [92, 171] on button "Take photo" at bounding box center [98, 163] width 105 height 16
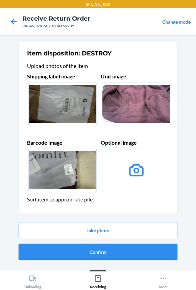
click at [110, 254] on button "Confirm" at bounding box center [98, 252] width 159 height 16
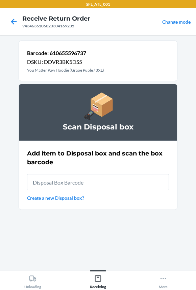
click at [78, 182] on input "text" at bounding box center [98, 182] width 142 height 16
type input "RB00000191O"
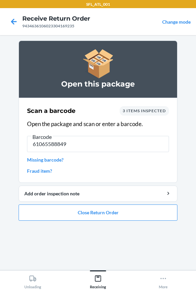
type input "610655888498"
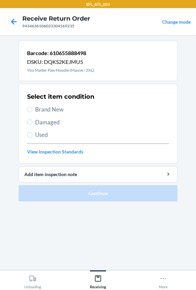
click at [38, 112] on span "Brand New" at bounding box center [102, 109] width 134 height 9
click at [32, 112] on input "Brand New" at bounding box center [29, 109] width 5 height 5
radio input "true"
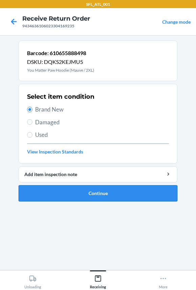
click at [85, 189] on button "Continue" at bounding box center [98, 193] width 159 height 16
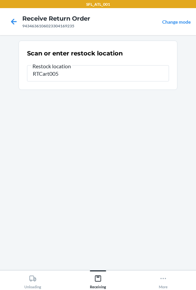
type input "RTCart005"
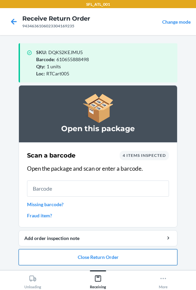
click at [108, 257] on button "Close Return Order" at bounding box center [98, 257] width 159 height 16
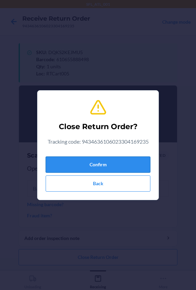
click at [100, 164] on button "Confirm" at bounding box center [98, 164] width 105 height 16
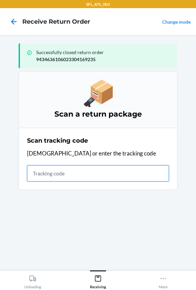
click at [101, 171] on input "text" at bounding box center [98, 173] width 142 height 16
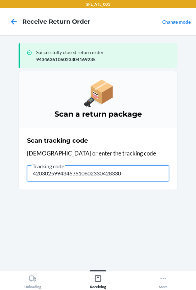
type input "420302599434636106023304283306"
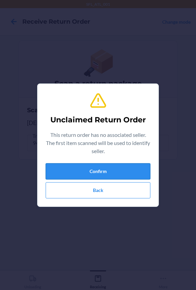
click at [101, 169] on button "Confirm" at bounding box center [98, 171] width 105 height 16
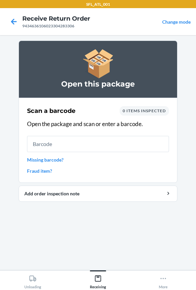
click at [51, 158] on link "Missing barcode?" at bounding box center [98, 159] width 142 height 7
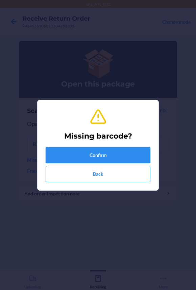
click at [67, 157] on button "Confirm" at bounding box center [98, 155] width 105 height 16
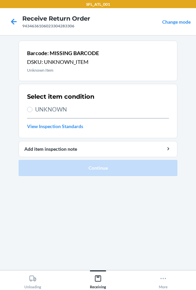
click at [41, 113] on span "UNKNOWN" at bounding box center [102, 109] width 134 height 9
click at [32, 112] on input "UNKNOWN" at bounding box center [29, 109] width 5 height 5
radio input "true"
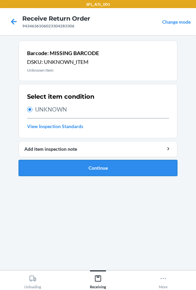
click at [74, 164] on button "Continue" at bounding box center [98, 168] width 159 height 16
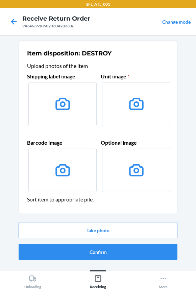
click at [59, 109] on icon at bounding box center [62, 104] width 15 height 12
click at [0, 0] on input "file" at bounding box center [0, 0] width 0 height 0
click at [67, 228] on button "Take photo" at bounding box center [98, 230] width 159 height 16
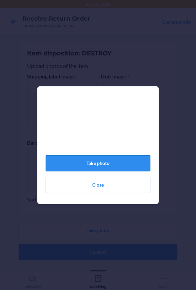
click at [99, 167] on button "Take photo" at bounding box center [98, 163] width 105 height 16
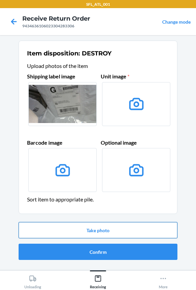
click at [95, 226] on button "Take photo" at bounding box center [98, 230] width 159 height 16
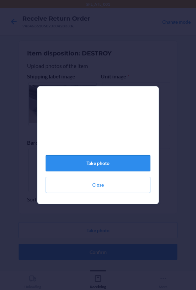
click at [88, 165] on button "Take photo" at bounding box center [98, 163] width 105 height 16
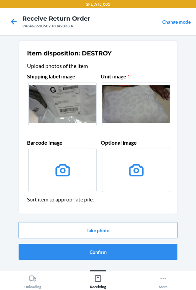
click at [84, 224] on button "Take photo" at bounding box center [98, 230] width 159 height 16
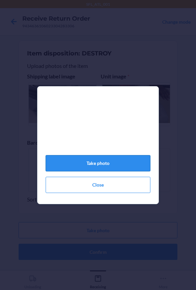
click at [89, 171] on button "Take photo" at bounding box center [98, 163] width 105 height 16
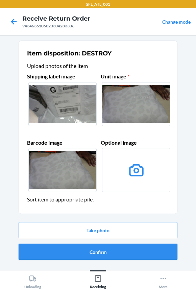
click at [107, 252] on button "Confirm" at bounding box center [98, 252] width 159 height 16
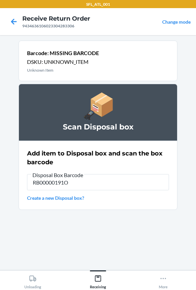
type input "RB00000191O"
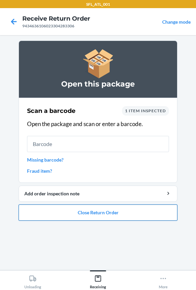
click at [90, 210] on button "Close Return Order" at bounding box center [98, 212] width 159 height 16
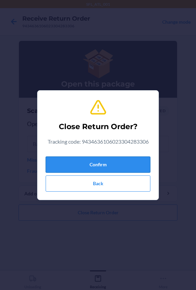
click at [83, 166] on button "Confirm" at bounding box center [98, 164] width 105 height 16
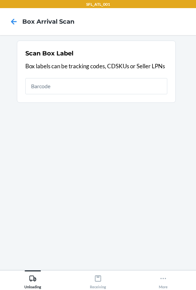
click at [55, 85] on input "text" at bounding box center [96, 86] width 142 height 16
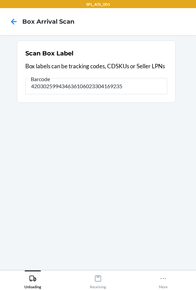
type input "420302599434636106023304169235"
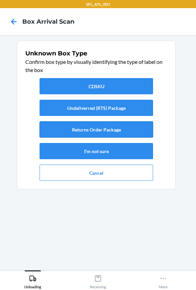
click at [103, 130] on button "Returns Order Package" at bounding box center [97, 129] width 114 height 16
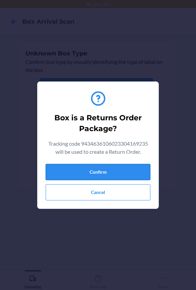
click at [118, 168] on button "Confirm" at bounding box center [98, 172] width 105 height 16
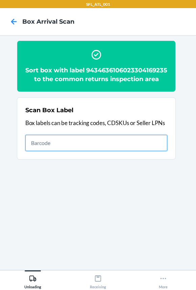
click at [139, 146] on input "text" at bounding box center [96, 143] width 142 height 16
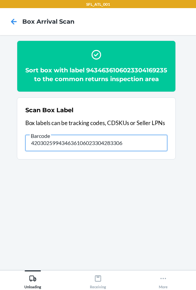
type input "420302599434636106023304283306"
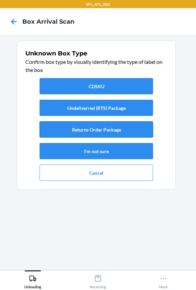
click at [134, 131] on button "Returns Order Package" at bounding box center [97, 129] width 114 height 16
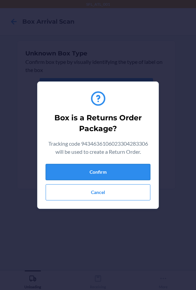
click at [138, 170] on button "Confirm" at bounding box center [98, 172] width 105 height 16
